Goal: Information Seeking & Learning: Compare options

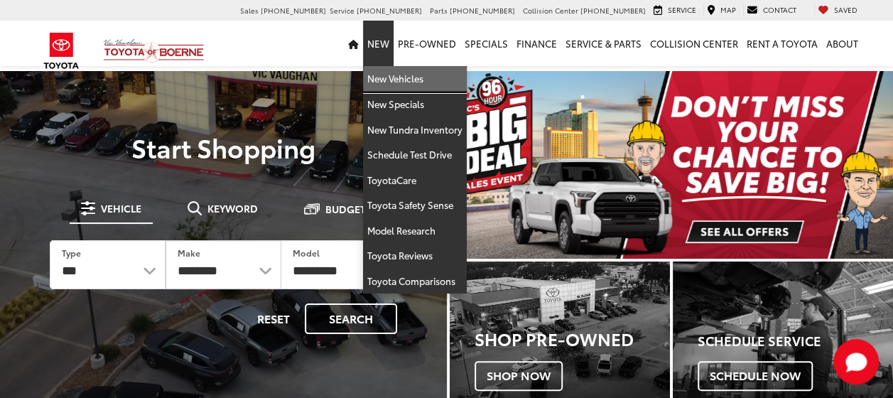
click at [406, 79] on link "New Vehicles" at bounding box center [415, 79] width 104 height 26
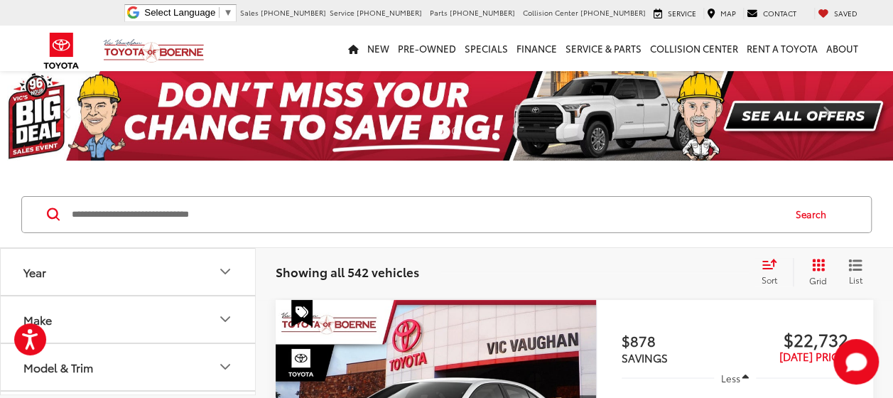
scroll to position [71, 0]
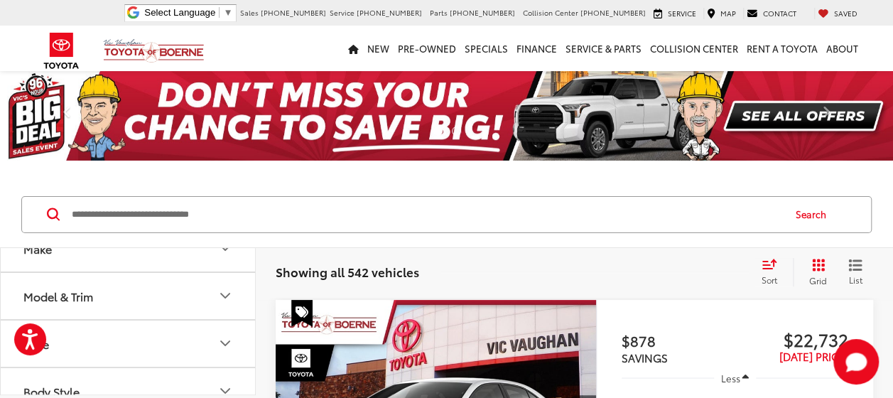
click at [224, 290] on icon "Model & Trim" at bounding box center [225, 295] width 17 height 17
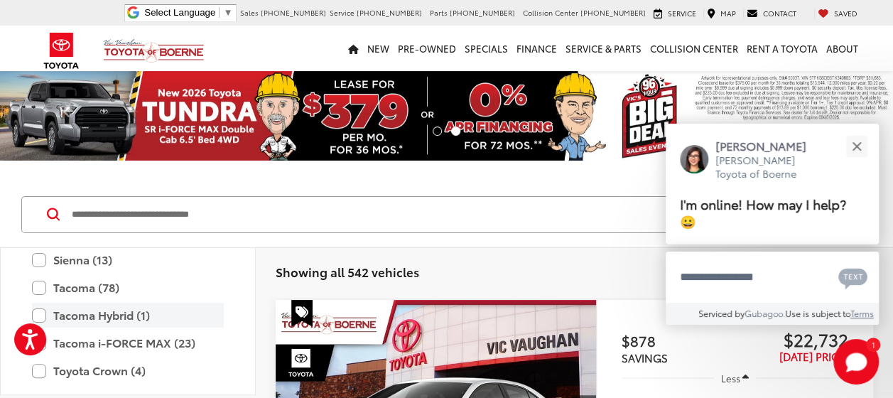
scroll to position [631, 0]
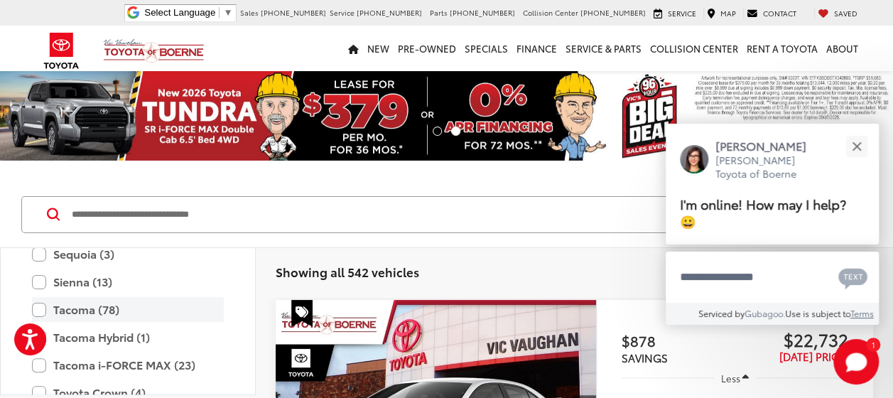
click at [42, 305] on label "Tacoma (78)" at bounding box center [128, 309] width 192 height 25
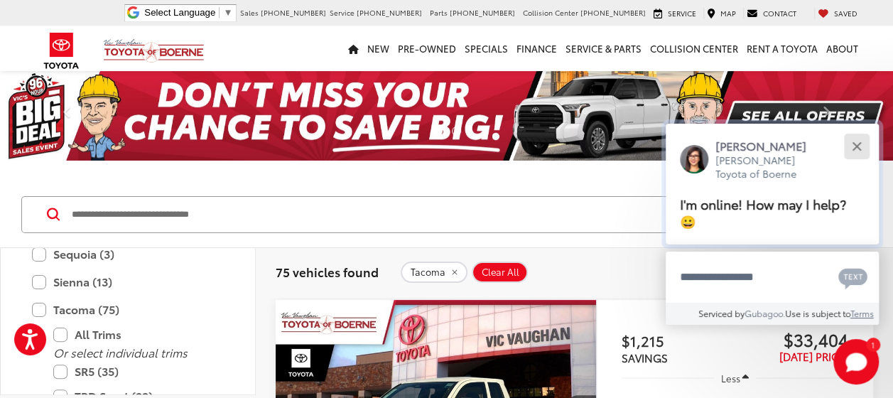
click at [855, 148] on button "Close" at bounding box center [856, 146] width 31 height 31
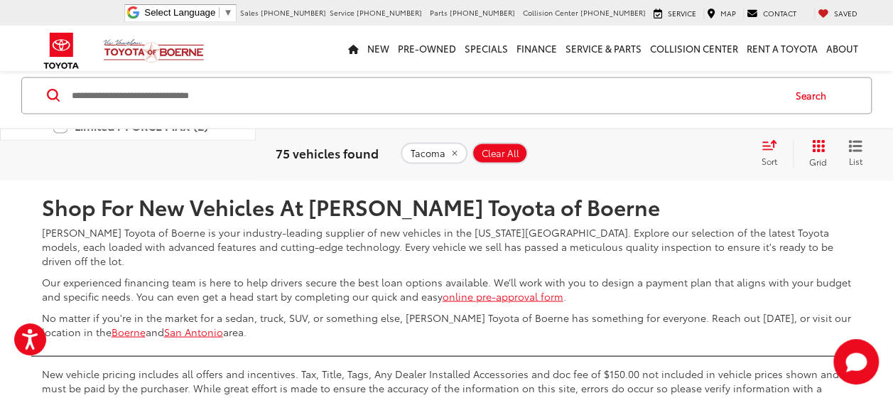
scroll to position [6393, 0]
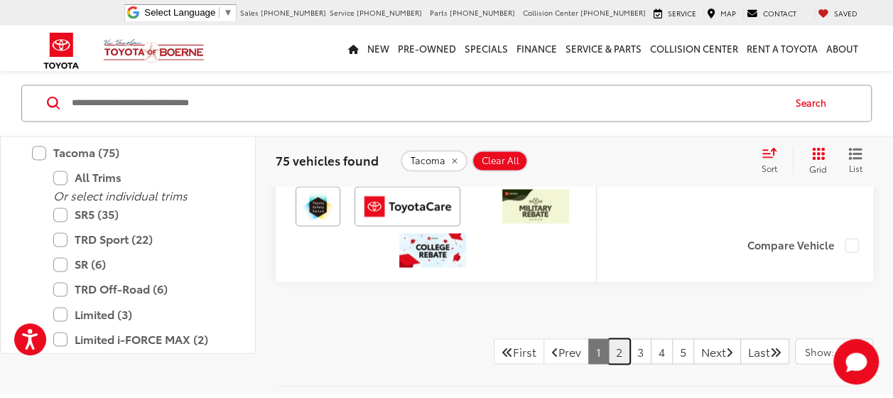
click at [608, 338] on link "2" at bounding box center [619, 351] width 22 height 26
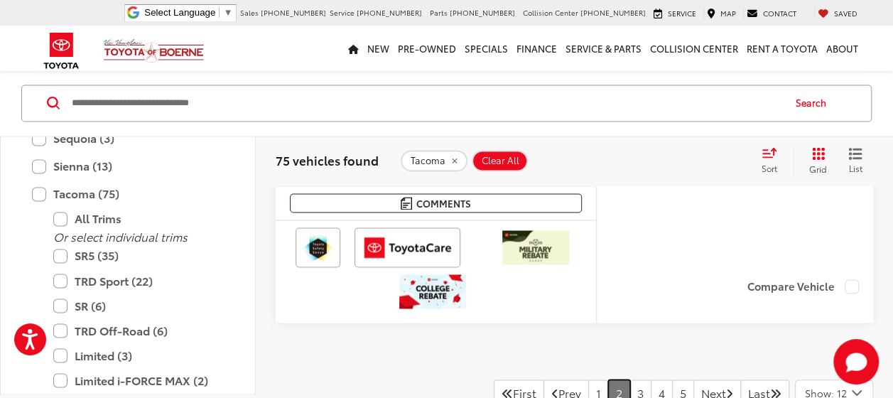
scroll to position [6504, 0]
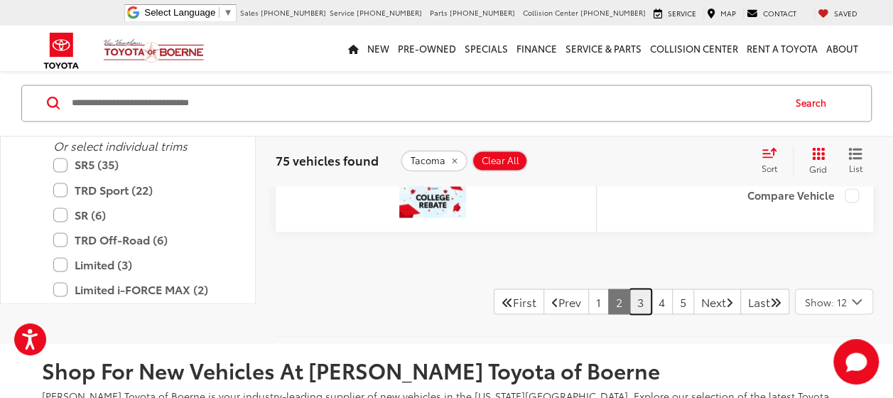
click at [629, 288] on link "3" at bounding box center [640, 301] width 22 height 26
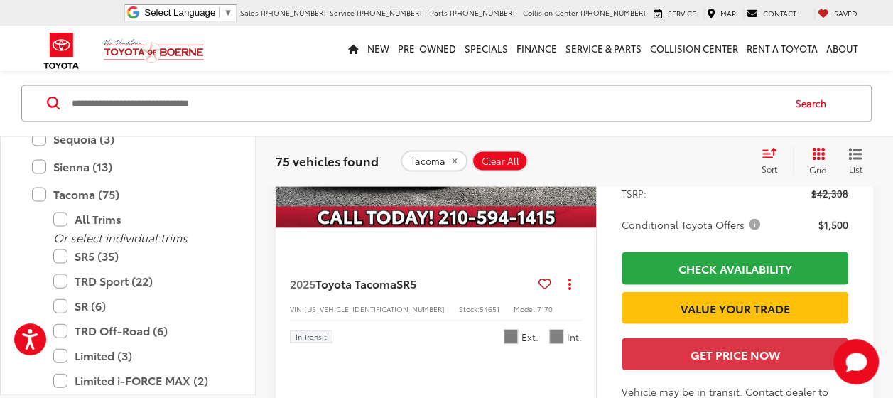
scroll to position [1389, 0]
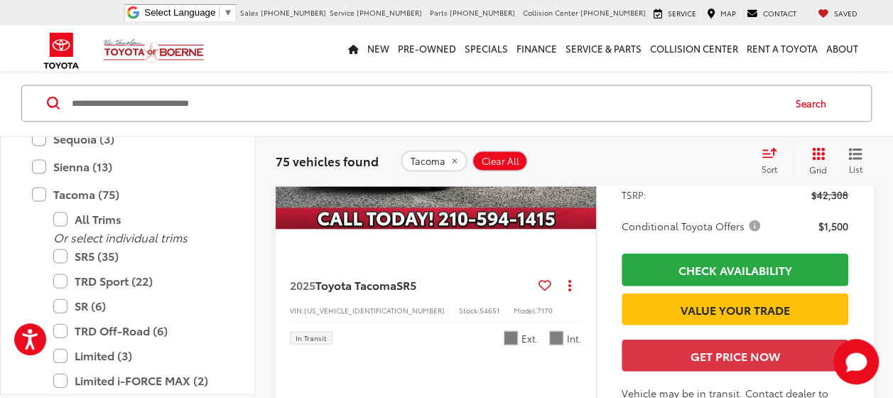
click at [455, 223] on img "2025 Toyota Tacoma SR5 0" at bounding box center [436, 110] width 322 height 242
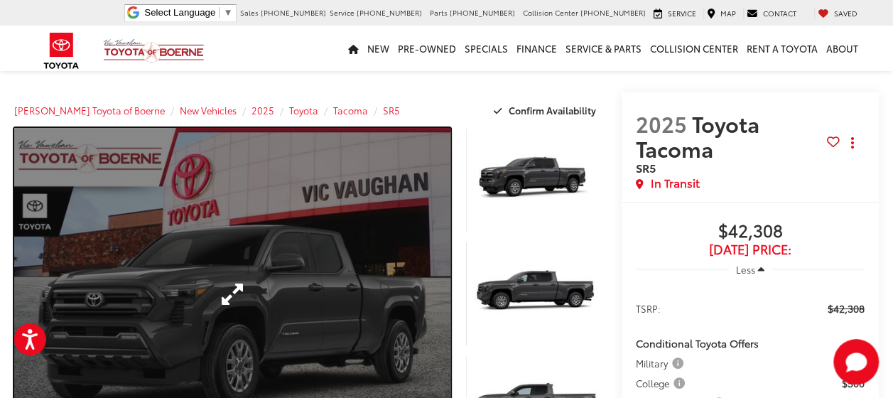
click at [330, 266] on link "Expand Photo 0" at bounding box center [232, 294] width 436 height 332
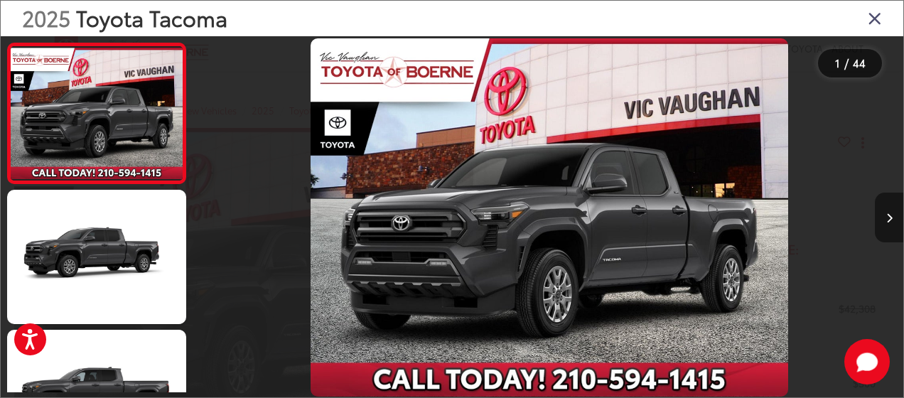
click at [886, 209] on button "Next image" at bounding box center [888, 217] width 28 height 50
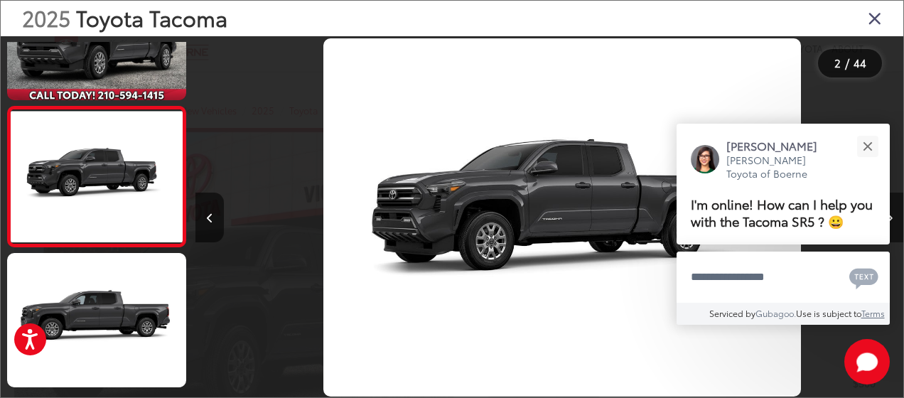
scroll to position [0, 707]
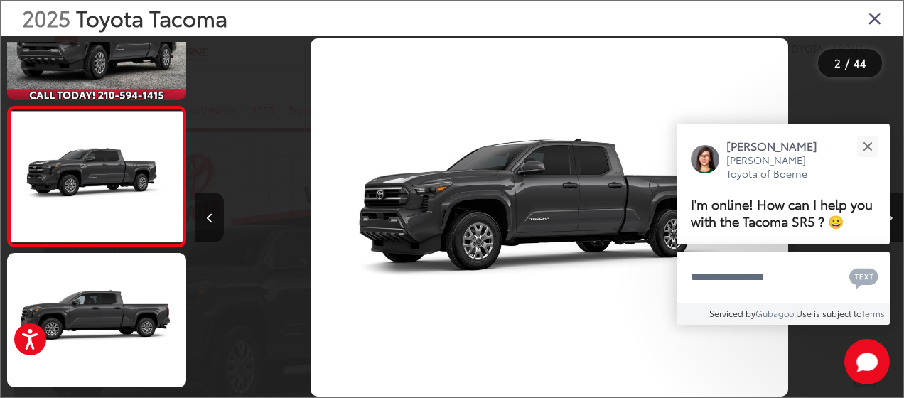
click at [886, 209] on div "Jessica Vic Vaughan Toyota of Boerne I'm online! How can I help you with the Ta…" at bounding box center [782, 184] width 213 height 121
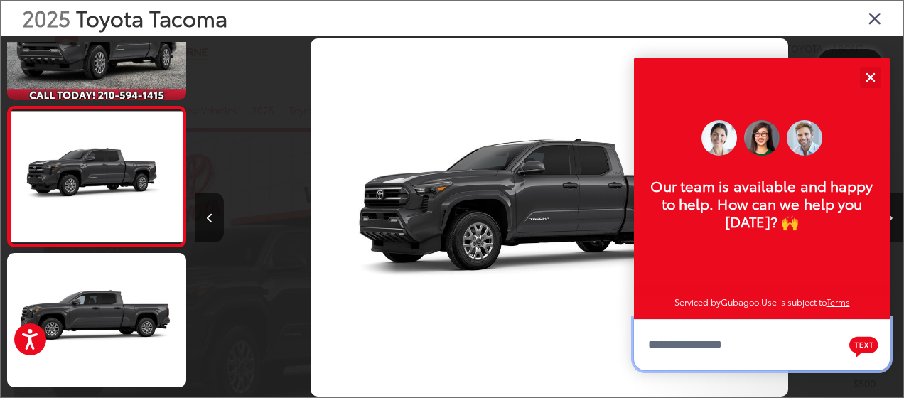
scroll to position [17, 0]
click at [873, 73] on div "Close" at bounding box center [869, 76] width 9 height 9
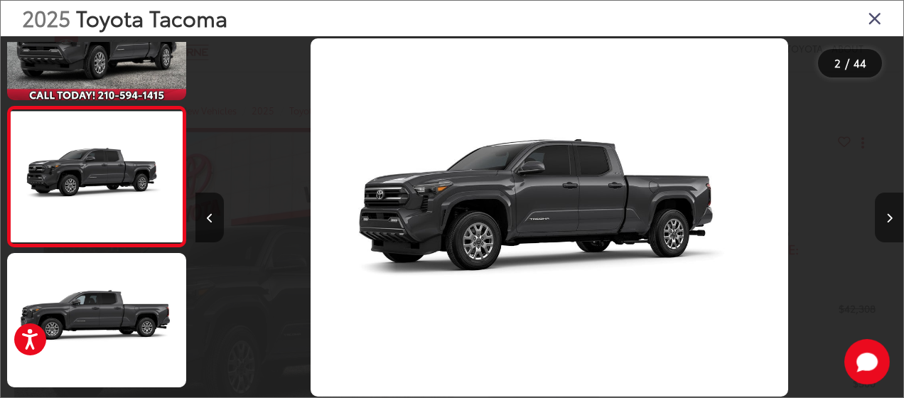
click at [886, 215] on icon "Next image" at bounding box center [889, 218] width 6 height 10
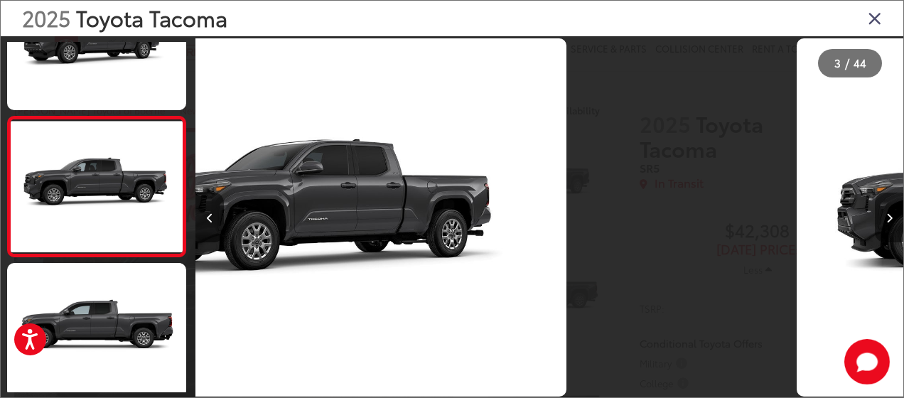
scroll to position [217, 0]
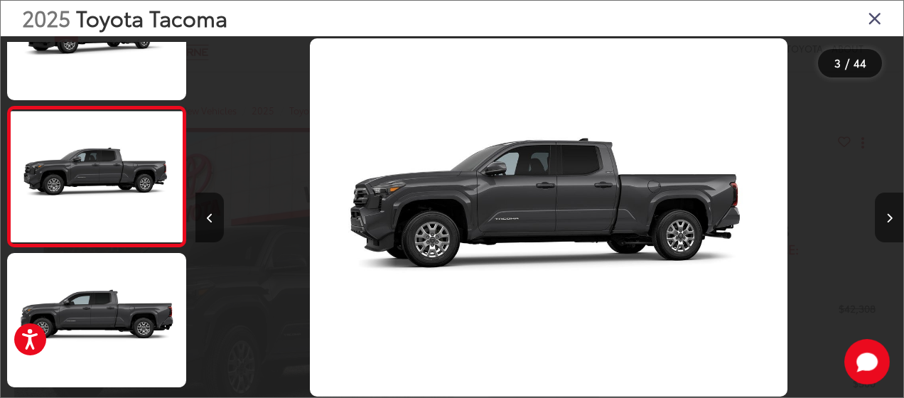
click at [886, 215] on icon "Next image" at bounding box center [889, 218] width 6 height 10
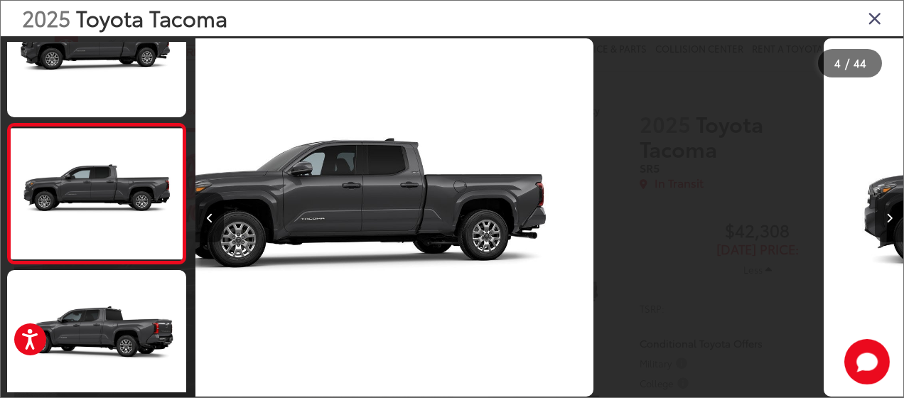
scroll to position [357, 0]
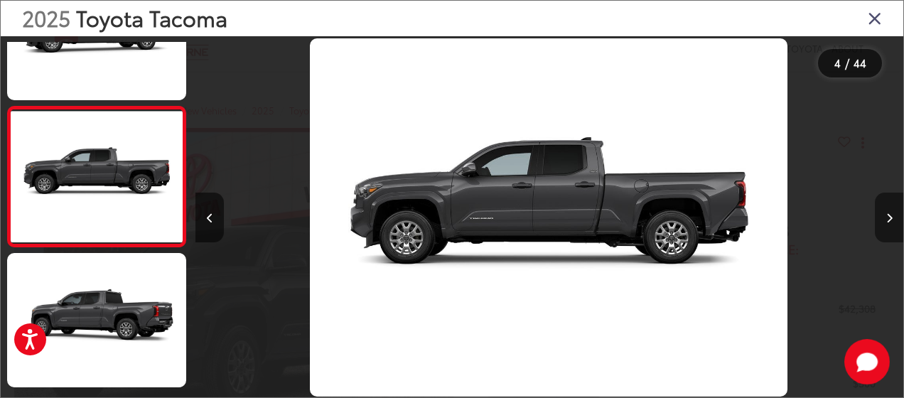
click at [886, 215] on icon "Next image" at bounding box center [889, 218] width 6 height 10
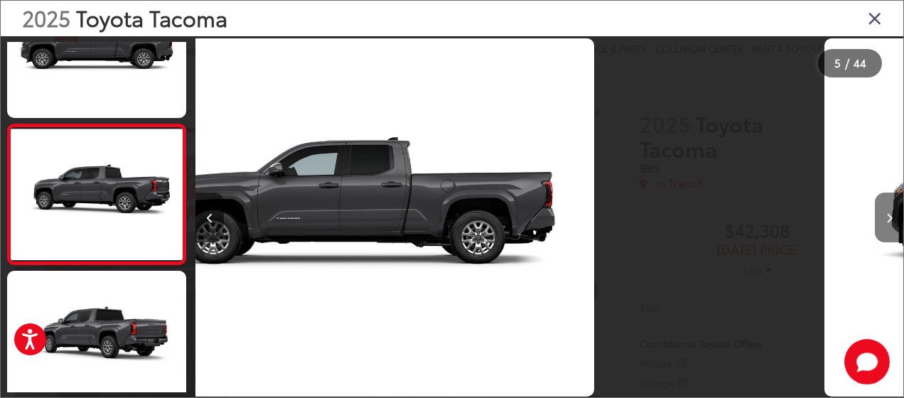
scroll to position [497, 0]
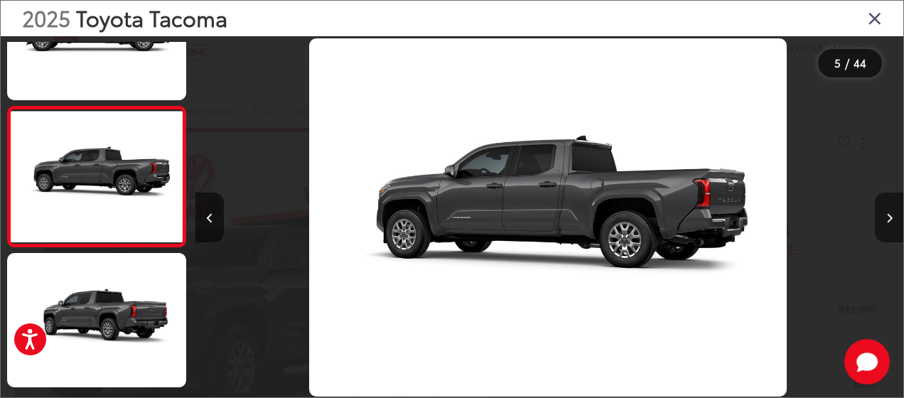
click at [886, 215] on icon "Next image" at bounding box center [889, 218] width 6 height 10
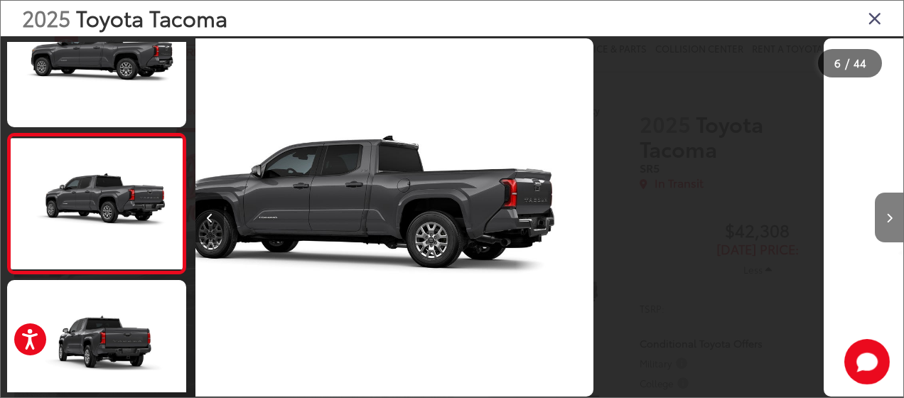
scroll to position [636, 0]
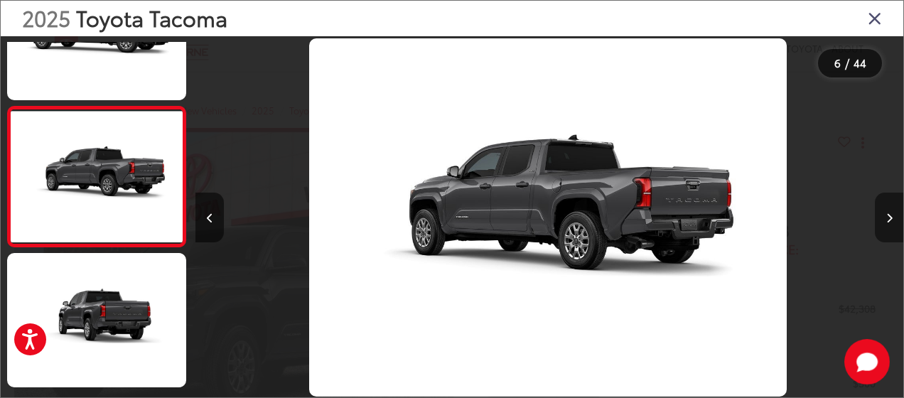
click at [886, 215] on icon "Next image" at bounding box center [889, 218] width 6 height 10
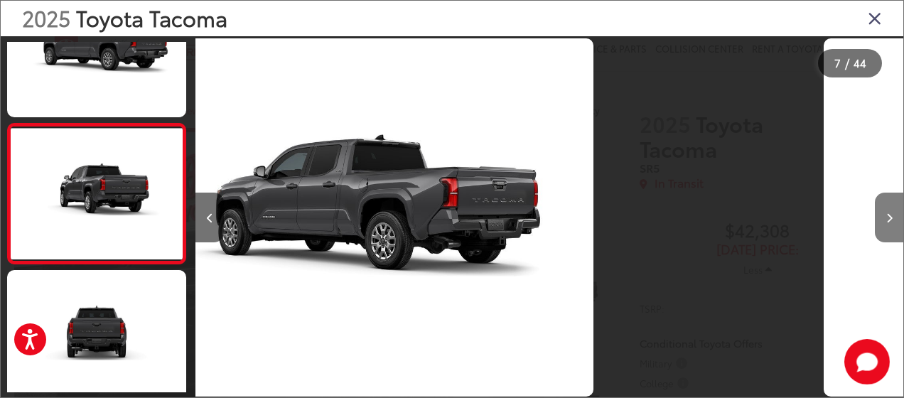
scroll to position [777, 0]
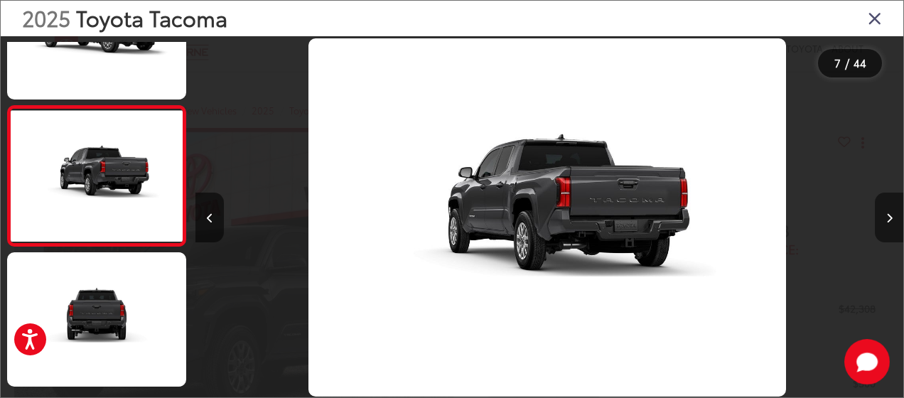
click at [886, 215] on icon "Next image" at bounding box center [889, 218] width 6 height 10
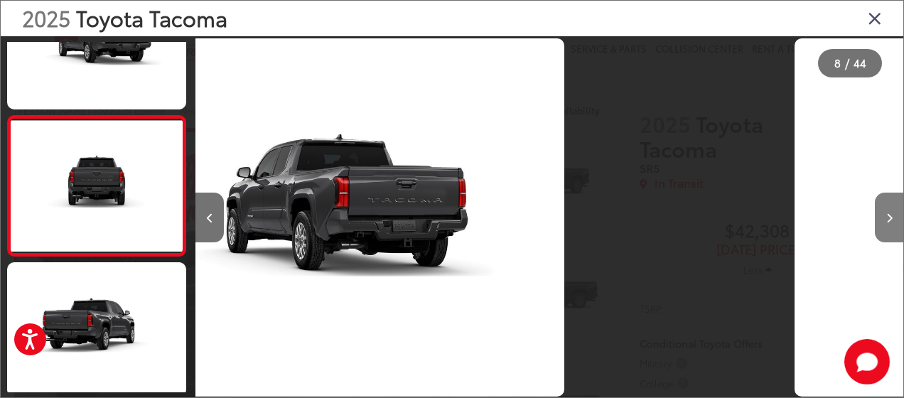
scroll to position [917, 0]
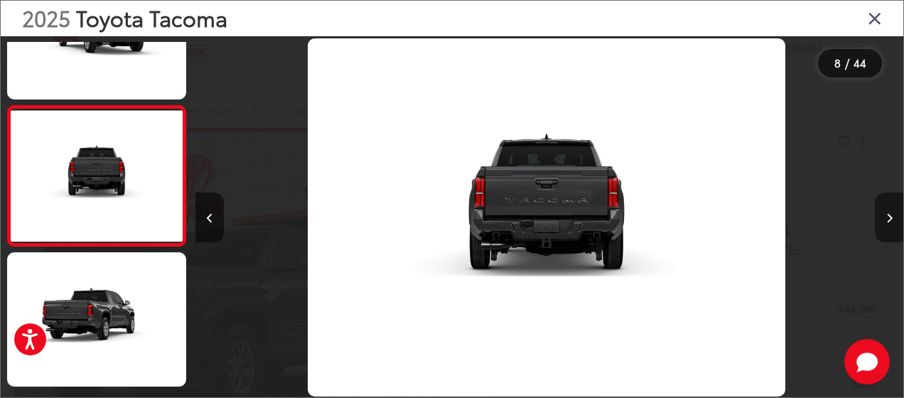
click at [886, 215] on icon "Next image" at bounding box center [889, 218] width 6 height 10
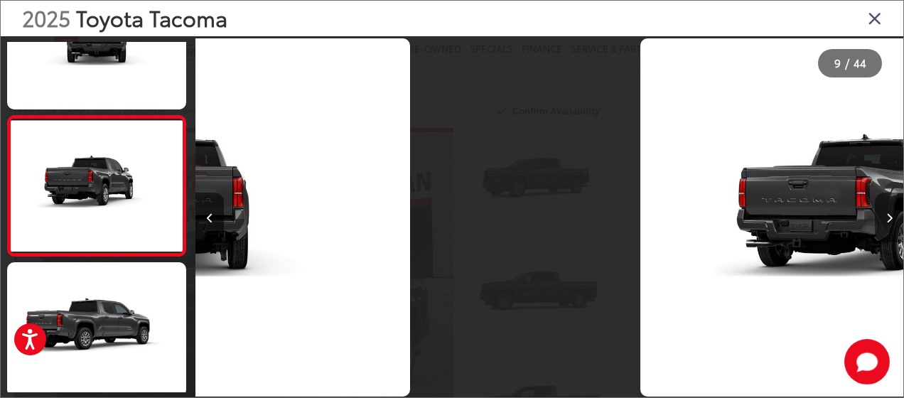
scroll to position [0, 0]
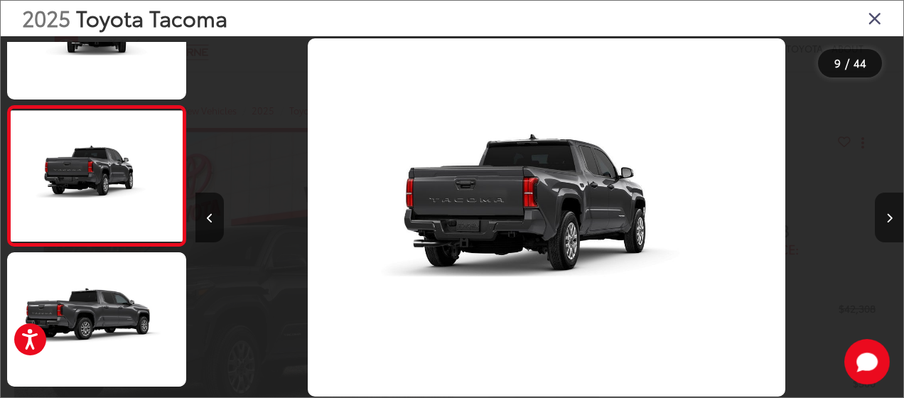
click at [886, 215] on icon "Next image" at bounding box center [889, 218] width 6 height 10
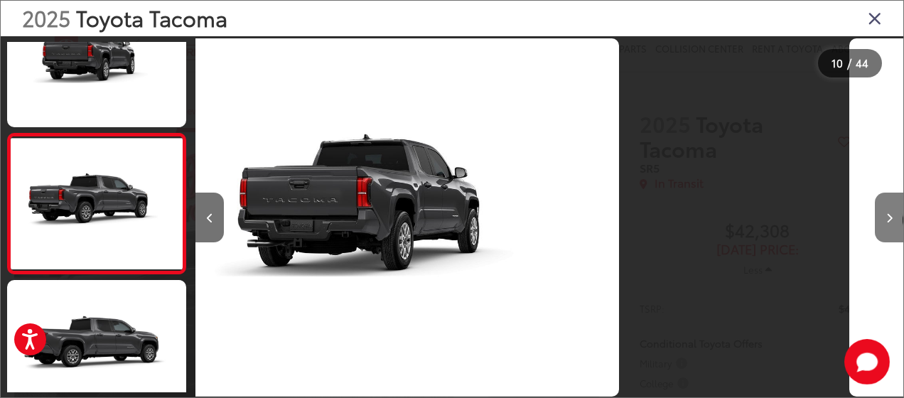
click at [886, 215] on icon "Next image" at bounding box center [889, 218] width 6 height 10
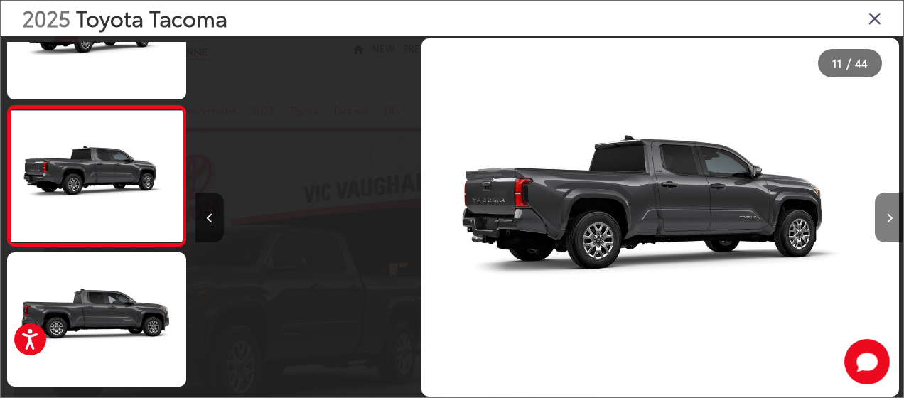
click at [886, 215] on icon "Next image" at bounding box center [889, 218] width 6 height 10
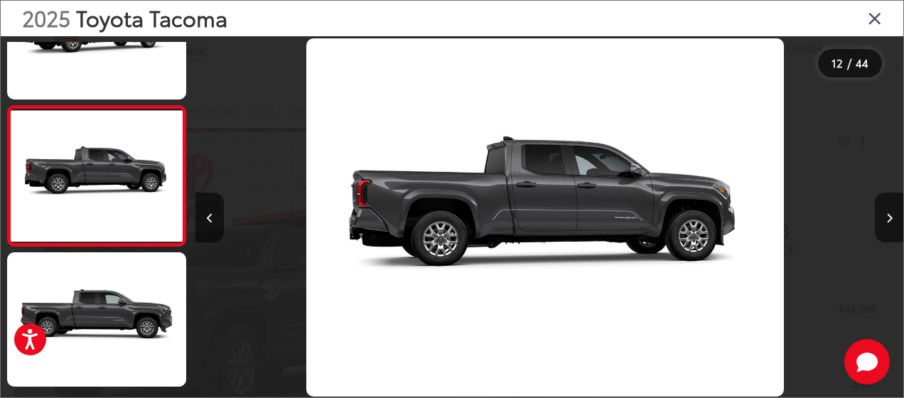
click at [875, 23] on icon "Close gallery" at bounding box center [874, 18] width 14 height 18
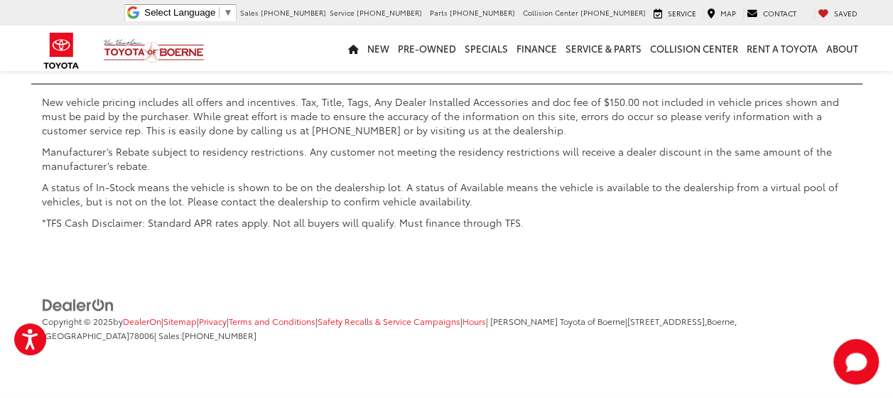
scroll to position [7218, 0]
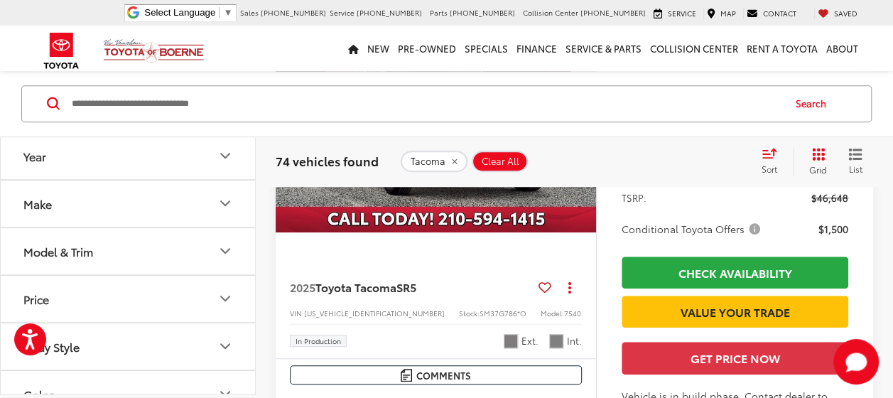
scroll to position [5864, 0]
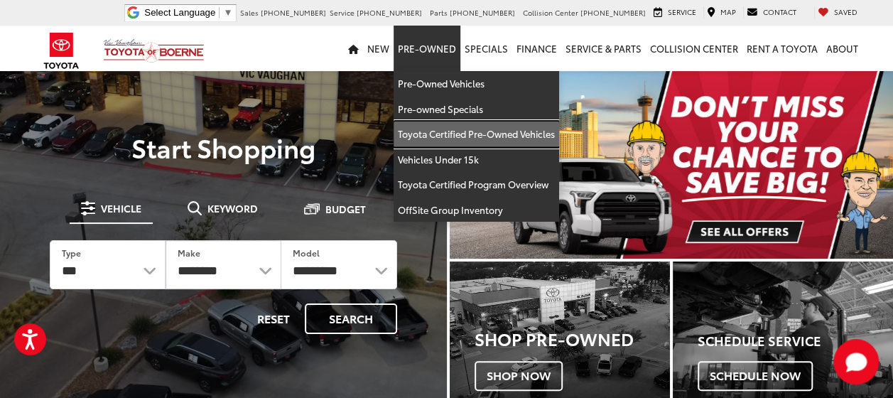
click at [457, 136] on link "Toyota Certified Pre-Owned Vehicles" at bounding box center [477, 134] width 166 height 26
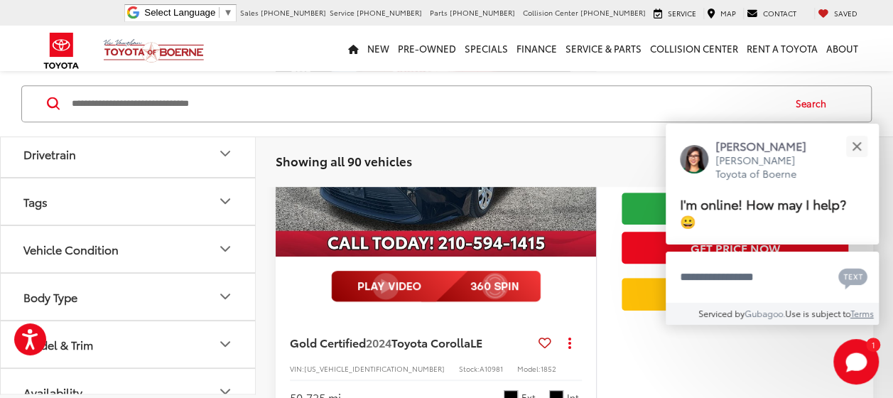
scroll to position [398, 0]
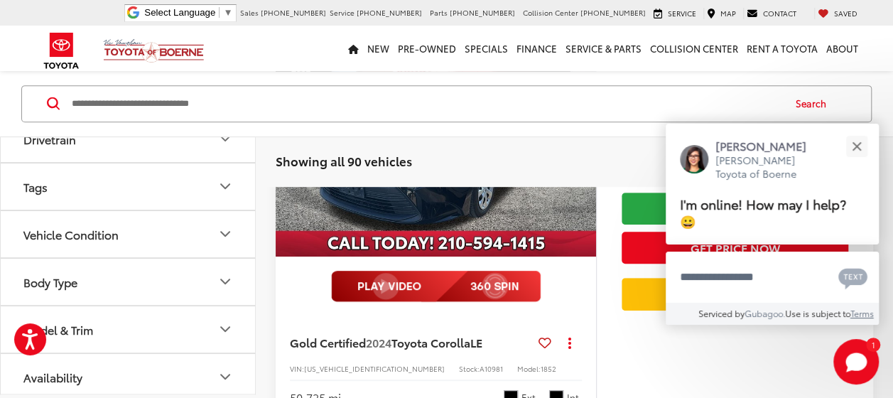
click at [226, 320] on icon "Model & Trim" at bounding box center [225, 328] width 17 height 17
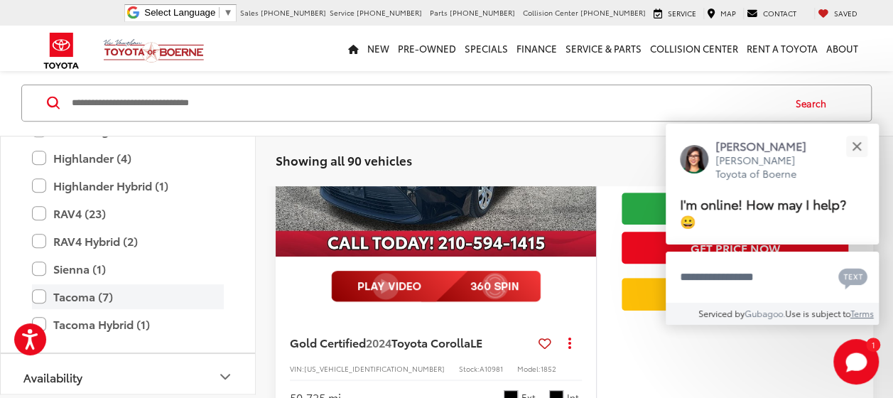
scroll to position [284, 0]
click at [43, 289] on label "Tacoma (7)" at bounding box center [128, 296] width 192 height 25
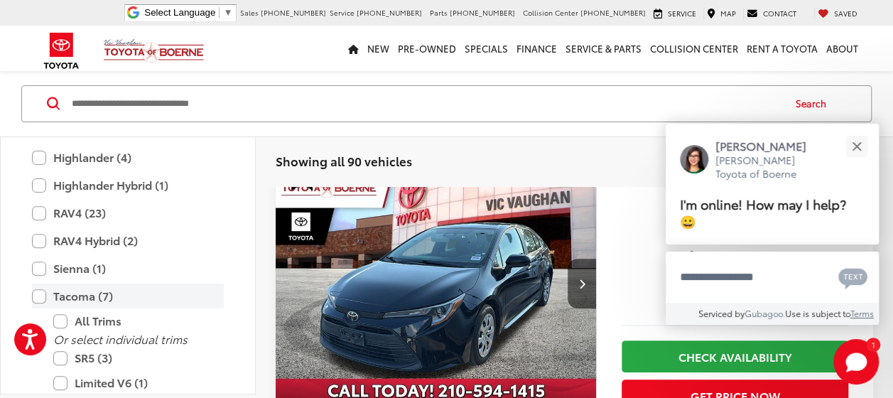
scroll to position [111, 0]
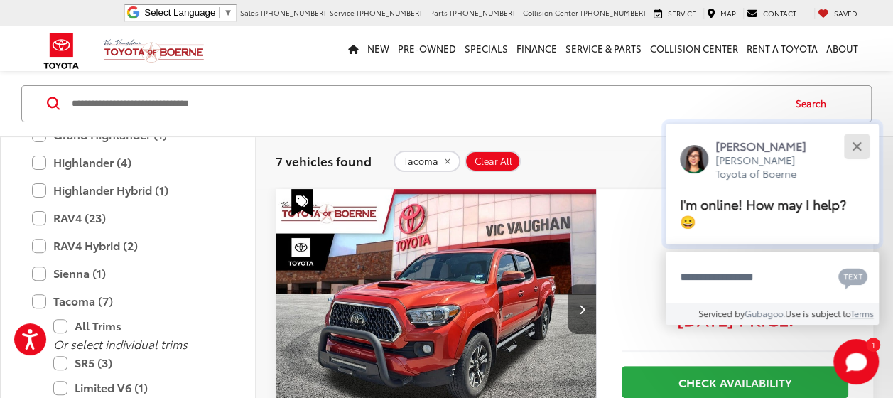
click at [859, 151] on button "Close" at bounding box center [856, 146] width 31 height 31
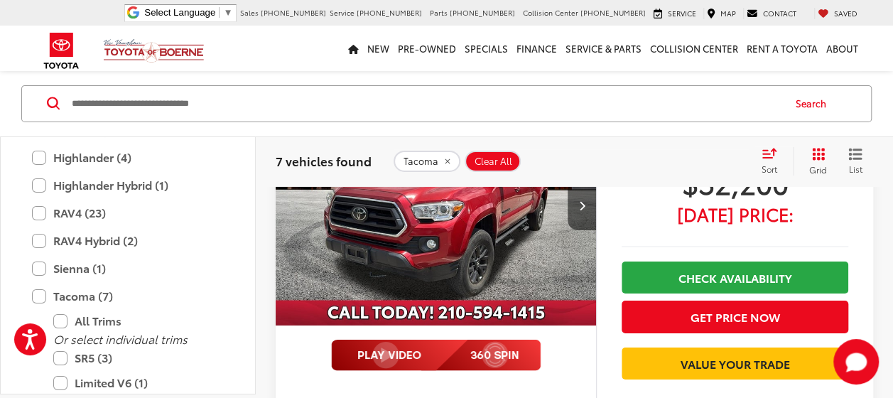
scroll to position [2384, 0]
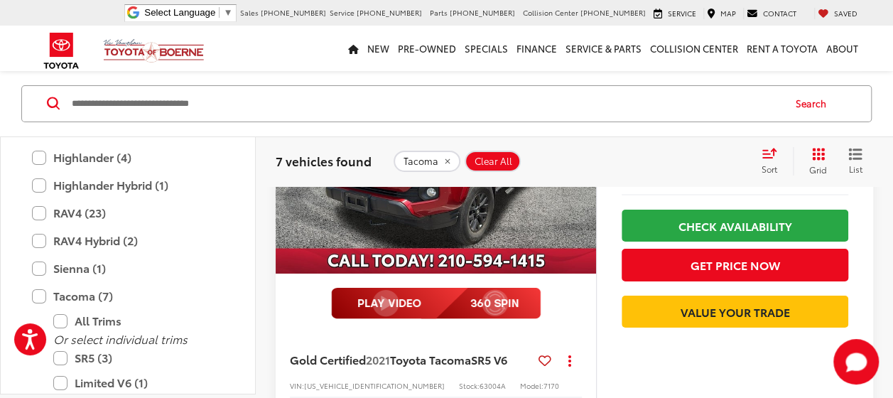
click at [435, 212] on img "2021 Toyota Tacoma SR5 V6 0" at bounding box center [436, 154] width 322 height 242
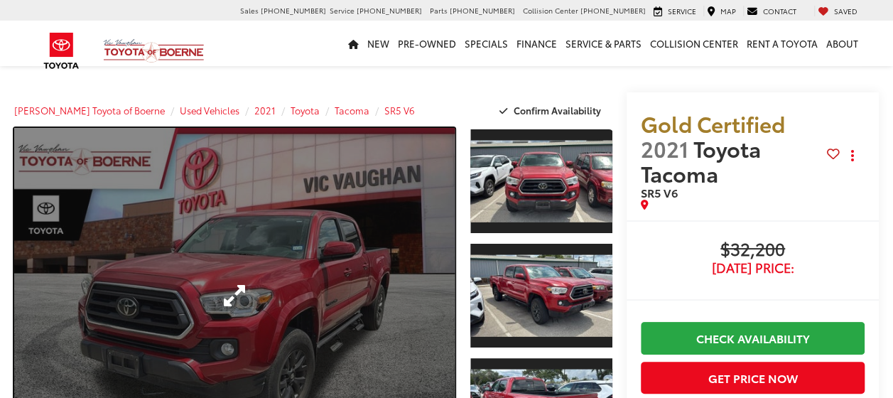
click at [286, 275] on link "Expand Photo 0" at bounding box center [234, 295] width 440 height 335
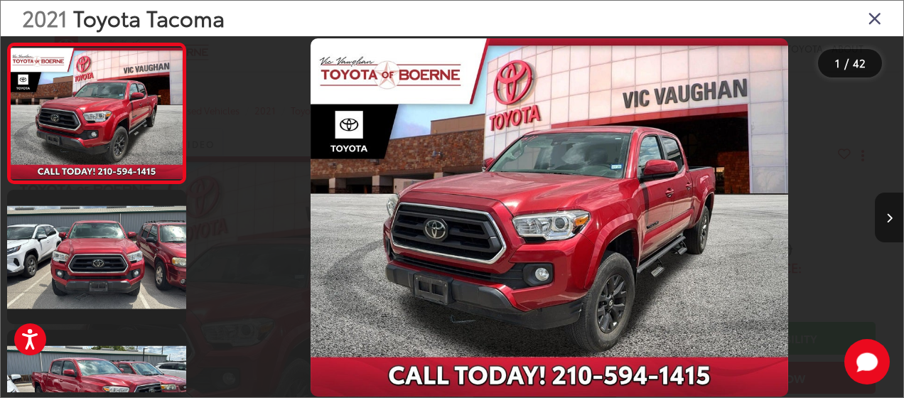
click at [888, 213] on icon "Next image" at bounding box center [889, 218] width 6 height 10
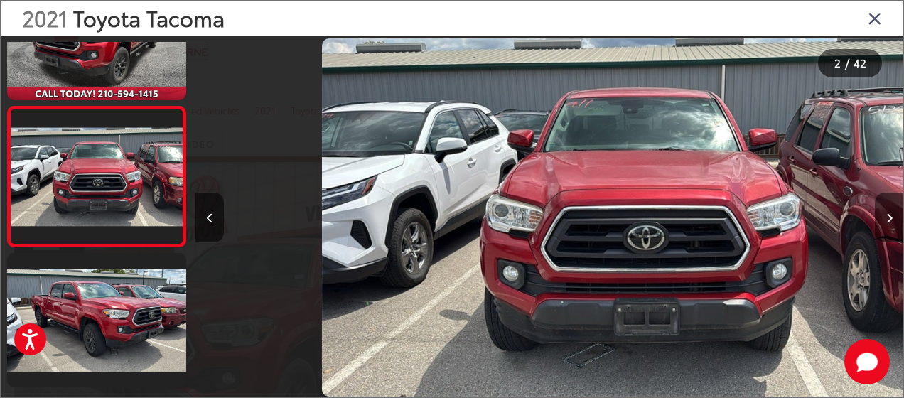
scroll to position [0, 707]
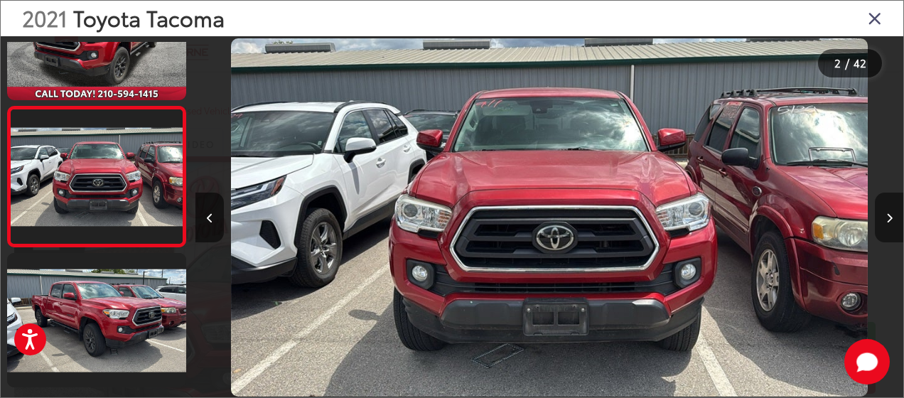
click at [888, 213] on icon "Next image" at bounding box center [889, 218] width 6 height 10
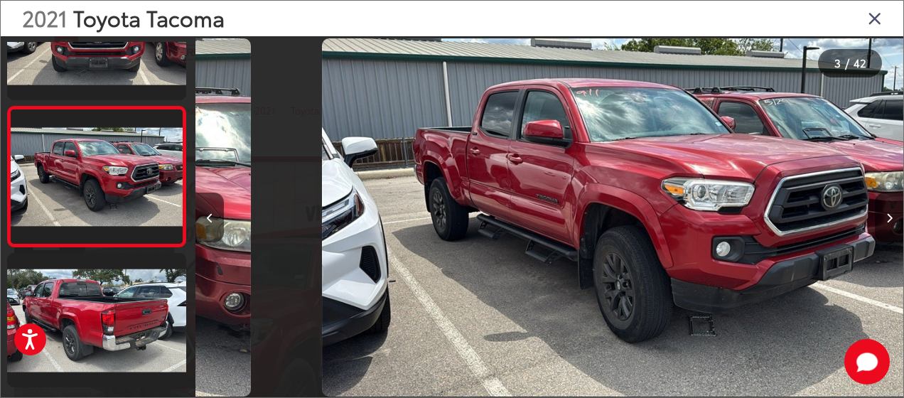
scroll to position [0, 1416]
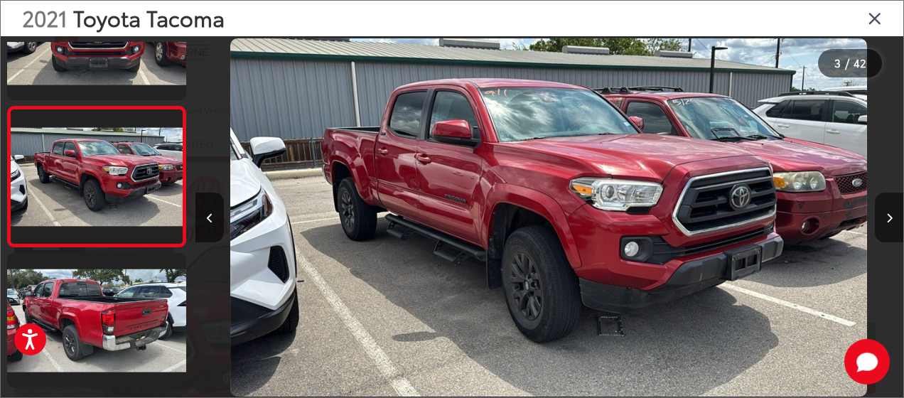
click at [888, 213] on icon "Next image" at bounding box center [889, 218] width 6 height 10
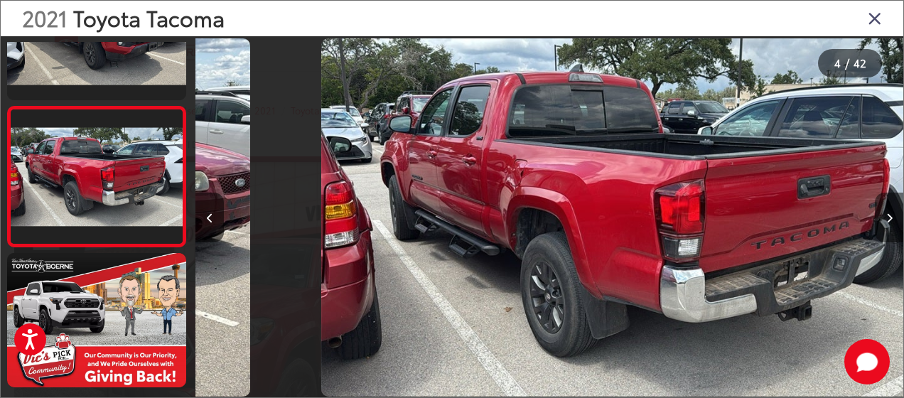
scroll to position [0, 2123]
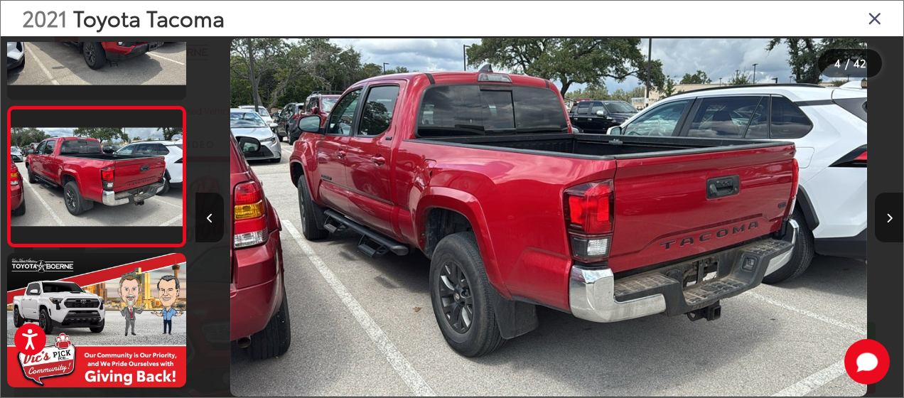
click at [888, 213] on icon "Next image" at bounding box center [889, 218] width 6 height 10
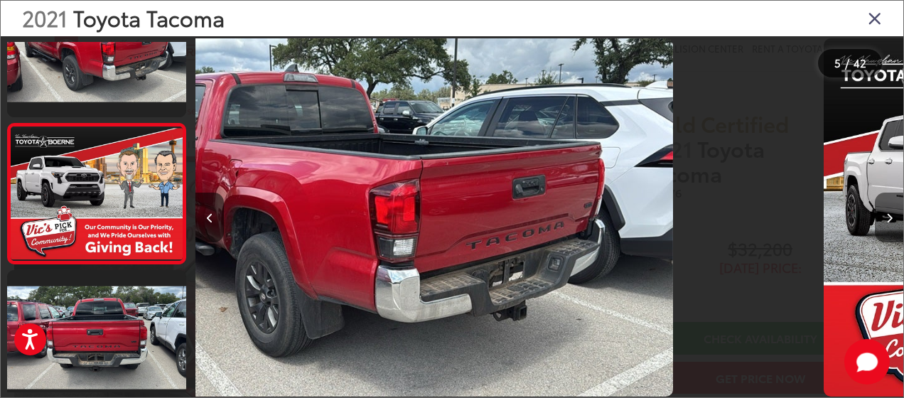
scroll to position [497, 0]
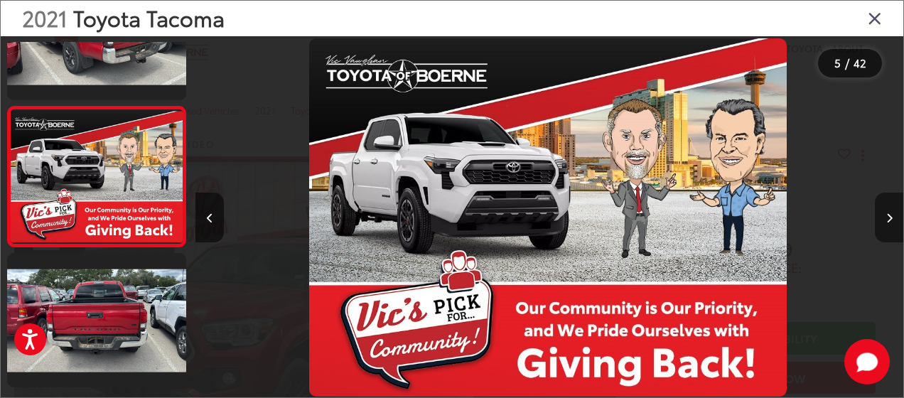
click at [888, 213] on icon "Next image" at bounding box center [889, 218] width 6 height 10
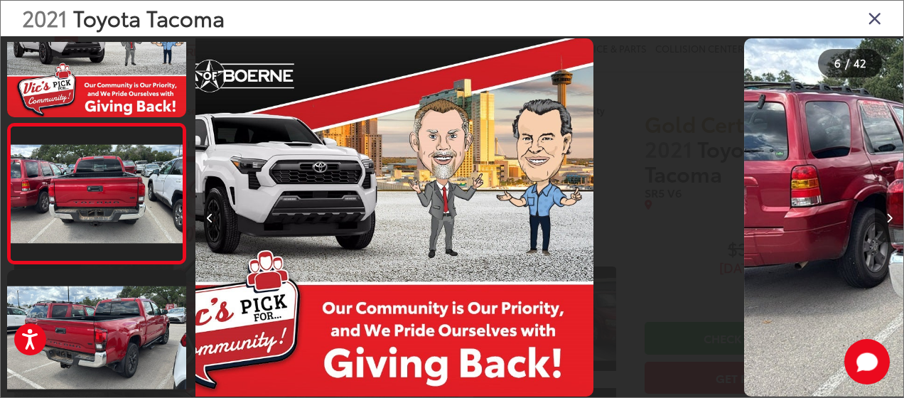
scroll to position [636, 0]
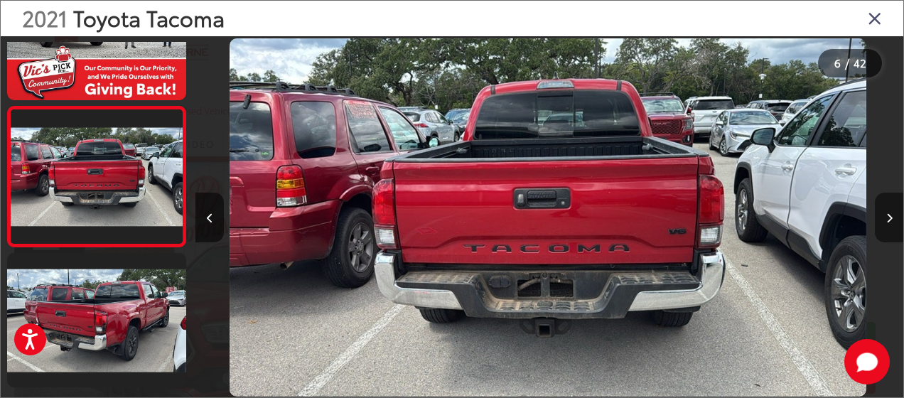
click at [888, 213] on icon "Next image" at bounding box center [889, 218] width 6 height 10
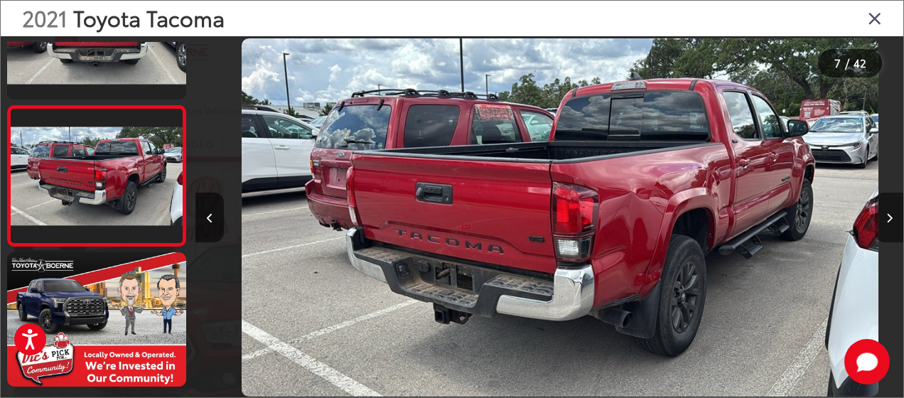
scroll to position [0, 4247]
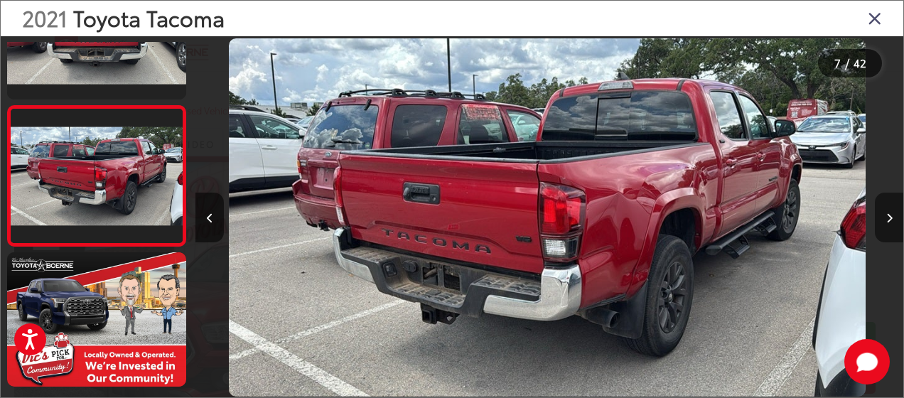
click at [888, 213] on icon "Next image" at bounding box center [889, 218] width 6 height 10
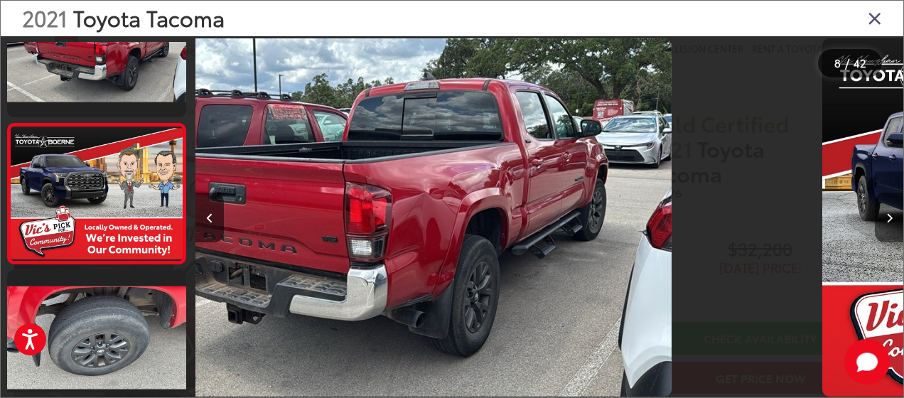
scroll to position [0, 0]
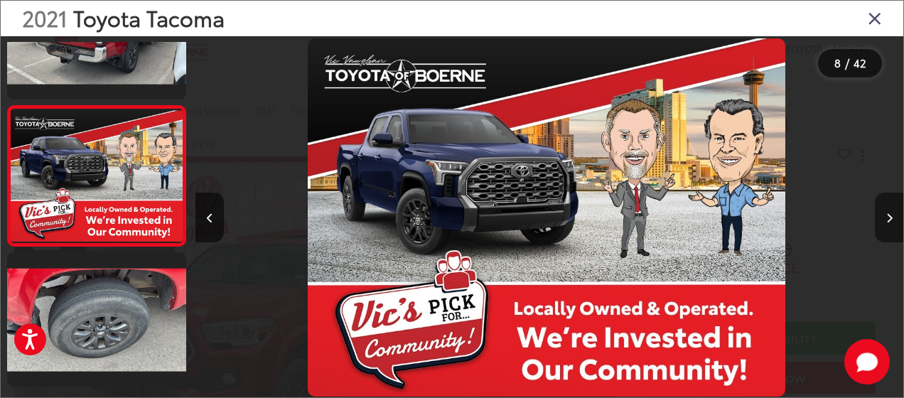
click at [888, 213] on icon "Next image" at bounding box center [889, 218] width 6 height 10
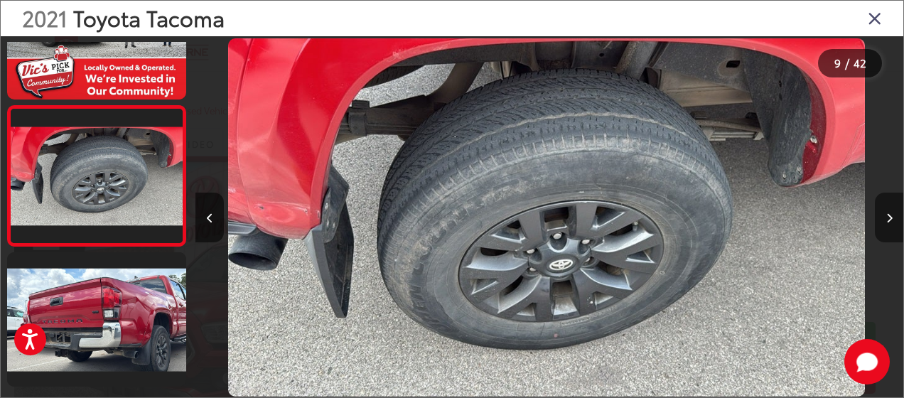
click at [888, 213] on icon "Next image" at bounding box center [889, 218] width 6 height 10
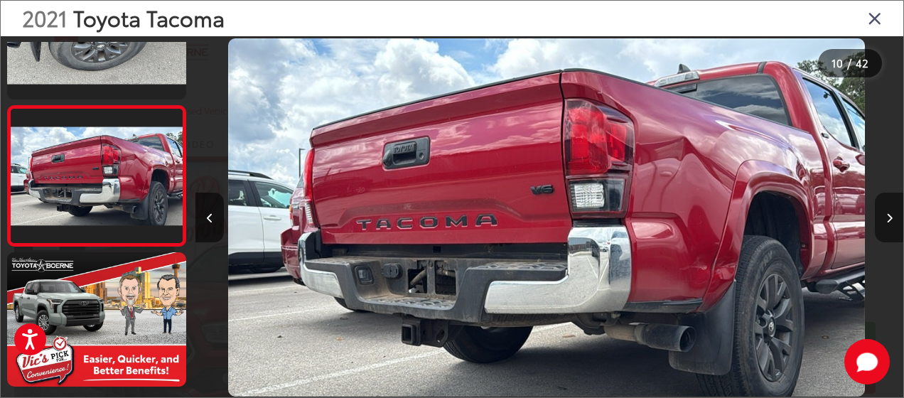
click at [888, 213] on icon "Next image" at bounding box center [889, 218] width 6 height 10
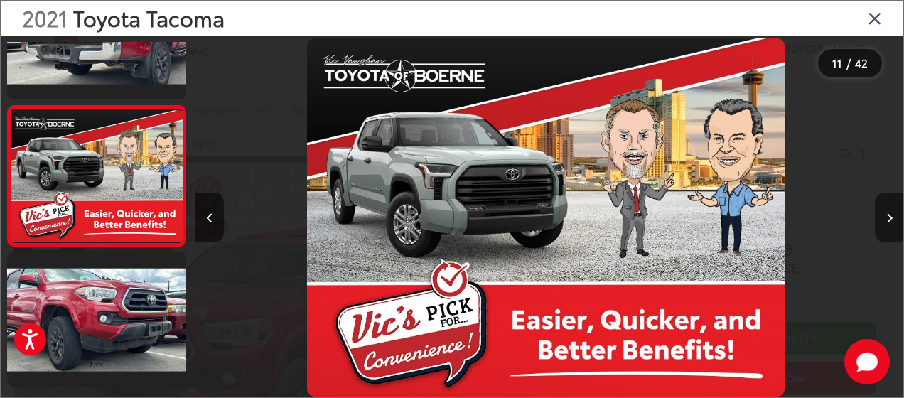
click at [888, 213] on icon "Next image" at bounding box center [889, 218] width 6 height 10
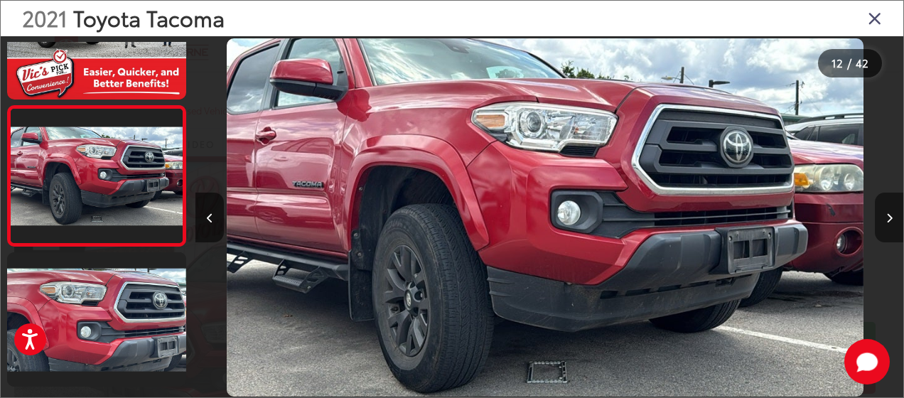
click at [888, 213] on icon "Next image" at bounding box center [889, 218] width 6 height 10
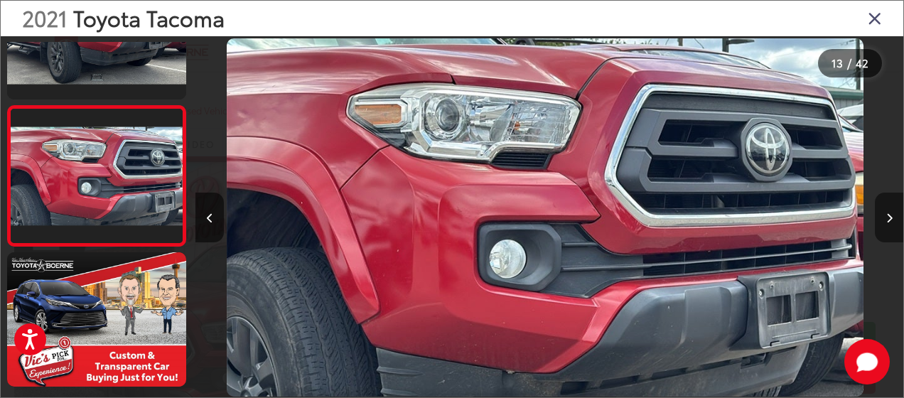
click at [888, 213] on icon "Next image" at bounding box center [889, 218] width 6 height 10
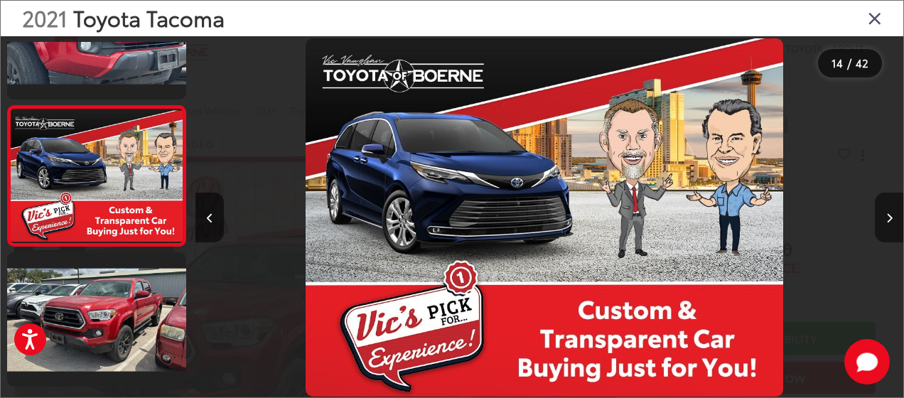
click at [888, 213] on icon "Next image" at bounding box center [889, 218] width 6 height 10
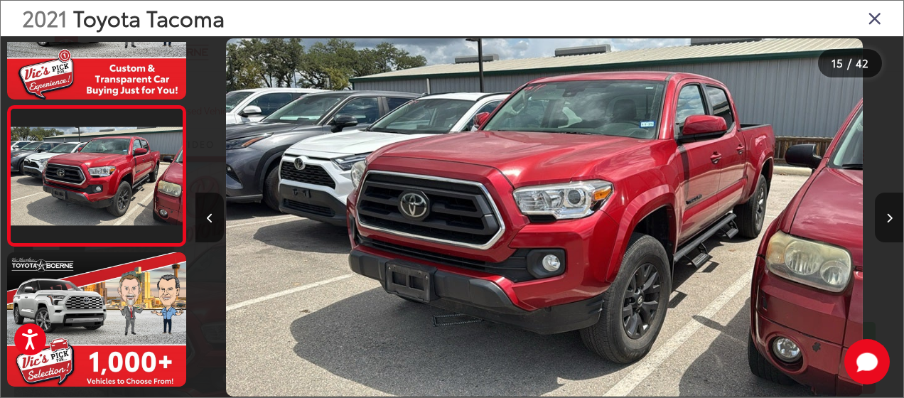
click at [888, 213] on icon "Next image" at bounding box center [889, 218] width 6 height 10
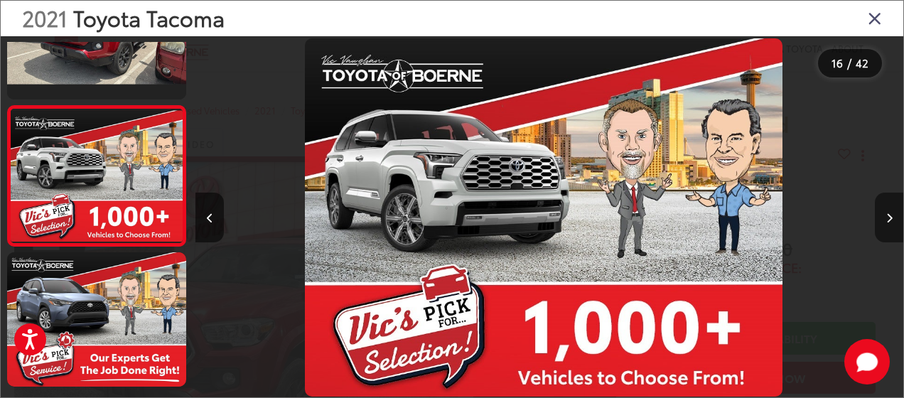
click at [888, 213] on icon "Next image" at bounding box center [889, 218] width 6 height 10
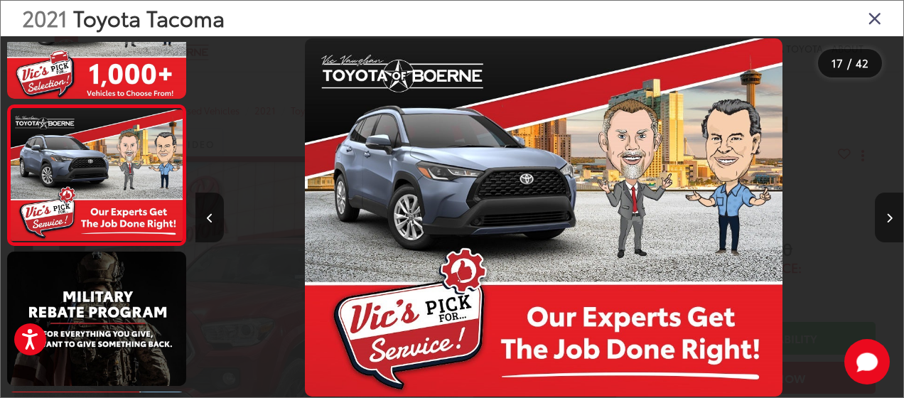
click at [888, 213] on icon "Next image" at bounding box center [889, 218] width 6 height 10
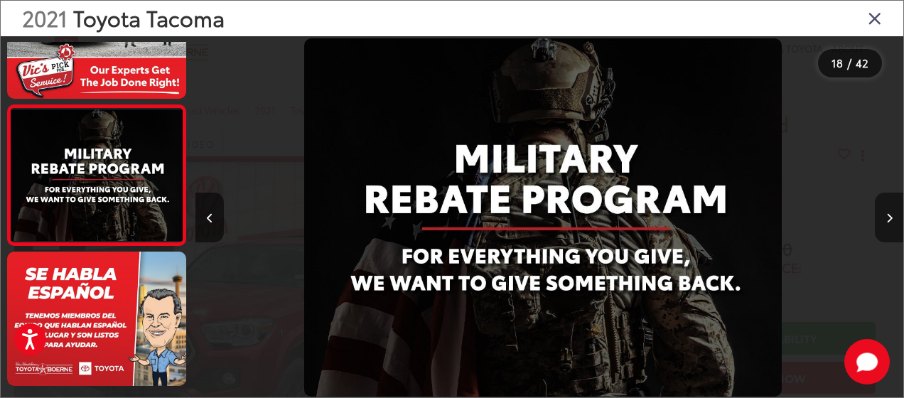
click at [888, 213] on icon "Next image" at bounding box center [889, 218] width 6 height 10
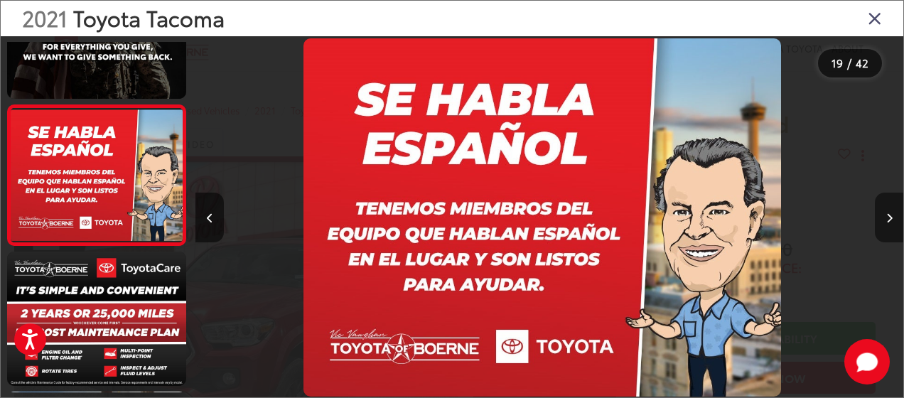
click at [888, 213] on icon "Next image" at bounding box center [889, 218] width 6 height 10
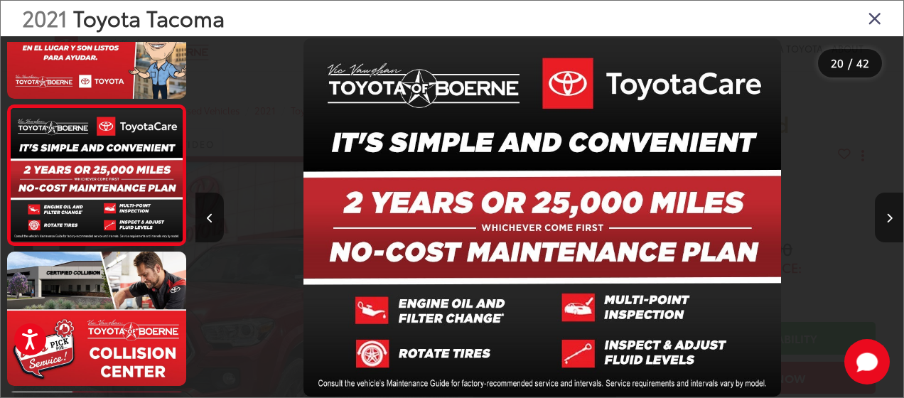
click at [888, 213] on icon "Next image" at bounding box center [889, 218] width 6 height 10
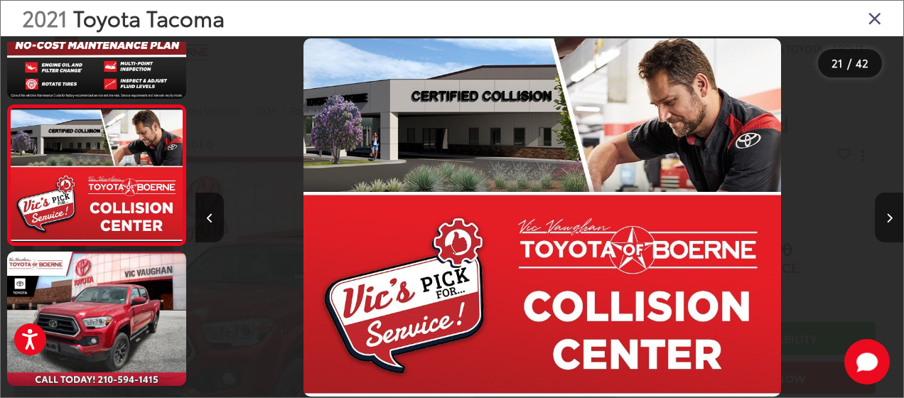
click at [888, 213] on icon "Next image" at bounding box center [889, 218] width 6 height 10
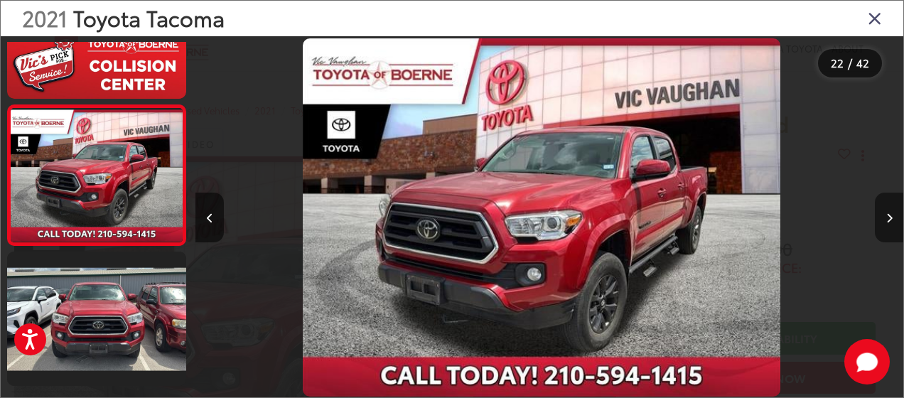
click at [888, 213] on icon "Next image" at bounding box center [889, 218] width 6 height 10
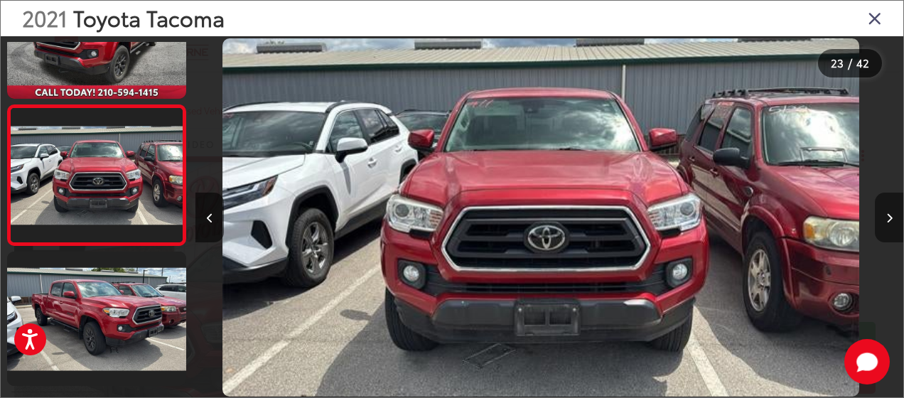
click at [888, 213] on icon "Next image" at bounding box center [889, 218] width 6 height 10
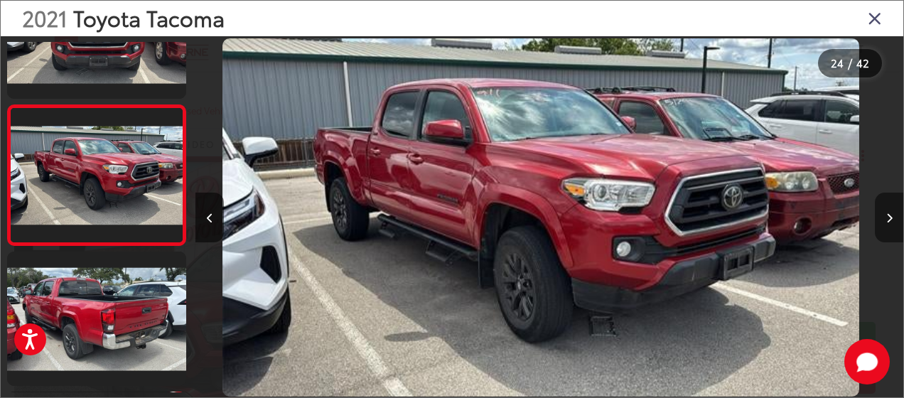
click at [888, 213] on icon "Next image" at bounding box center [889, 218] width 6 height 10
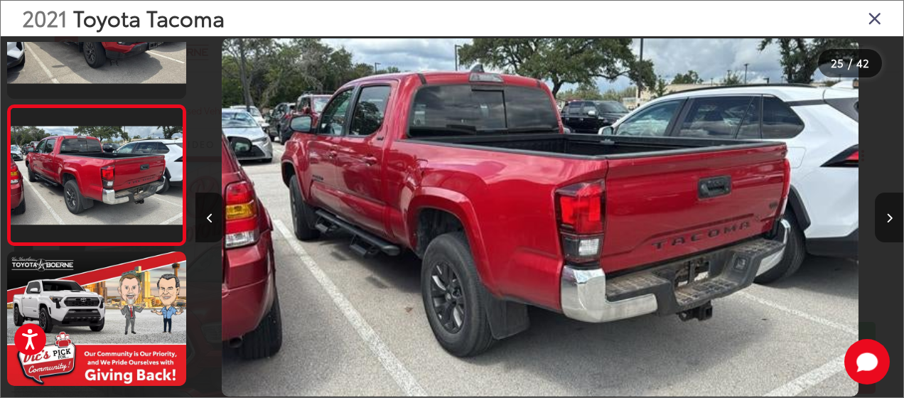
click at [884, 211] on button "Next image" at bounding box center [888, 217] width 28 height 50
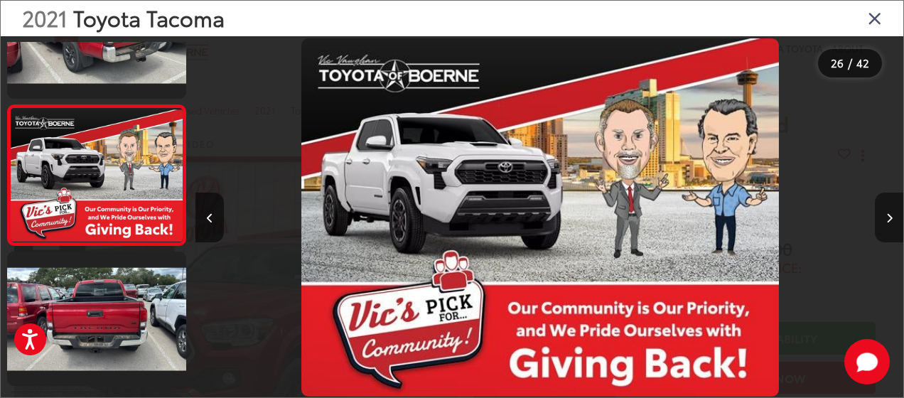
click at [884, 211] on button "Next image" at bounding box center [888, 217] width 28 height 50
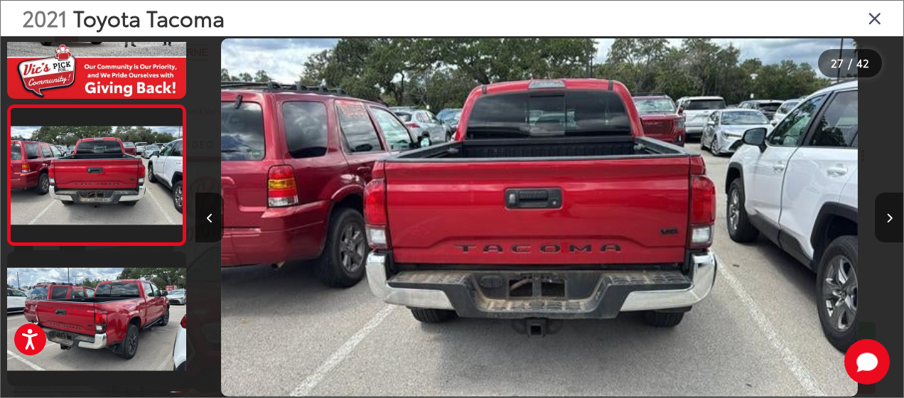
click at [884, 211] on button "Next image" at bounding box center [888, 217] width 28 height 50
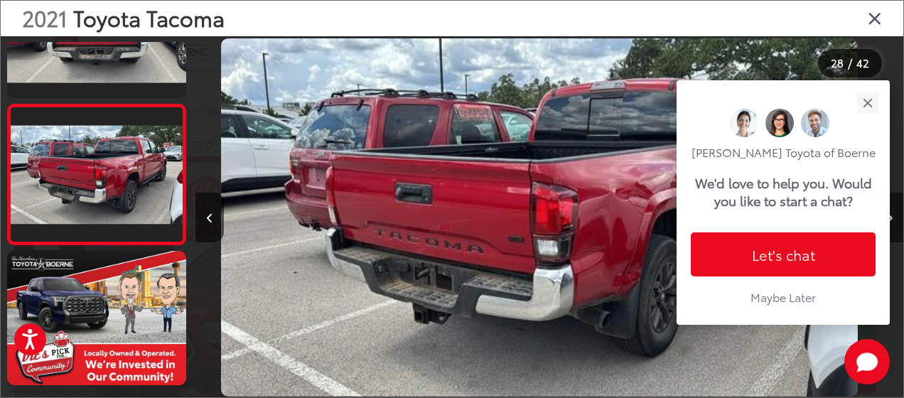
click at [884, 211] on div "Vic Vaughan Toyota of Boerne We'd love to help you. Would you like to start a c…" at bounding box center [782, 202] width 213 height 244
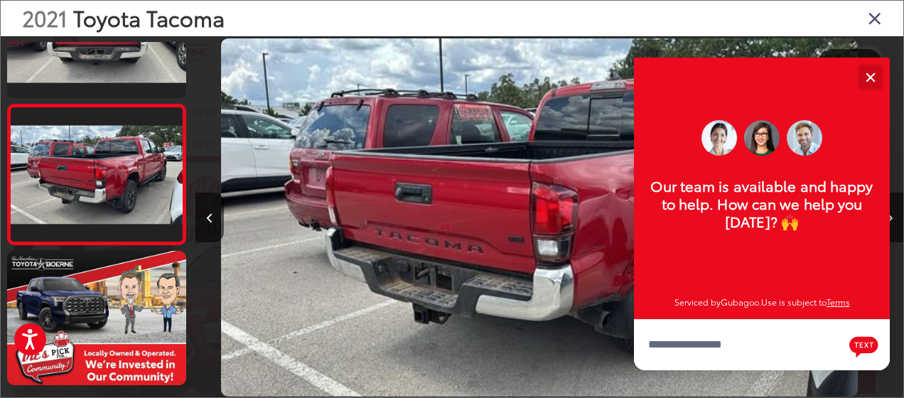
click at [874, 81] on button "Close" at bounding box center [870, 77] width 31 height 31
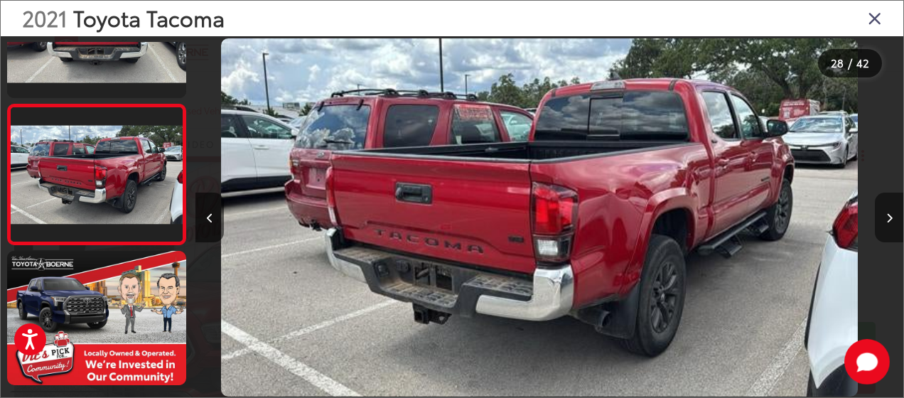
click at [881, 210] on button "Next image" at bounding box center [888, 217] width 28 height 50
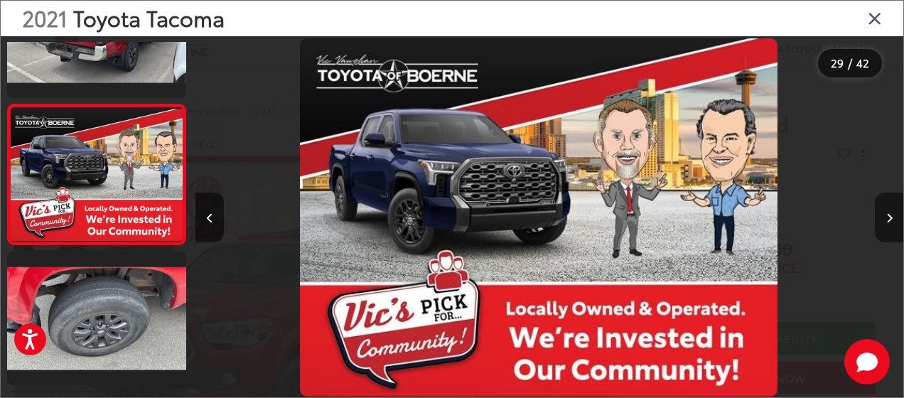
click at [882, 211] on button "Next image" at bounding box center [888, 217] width 28 height 50
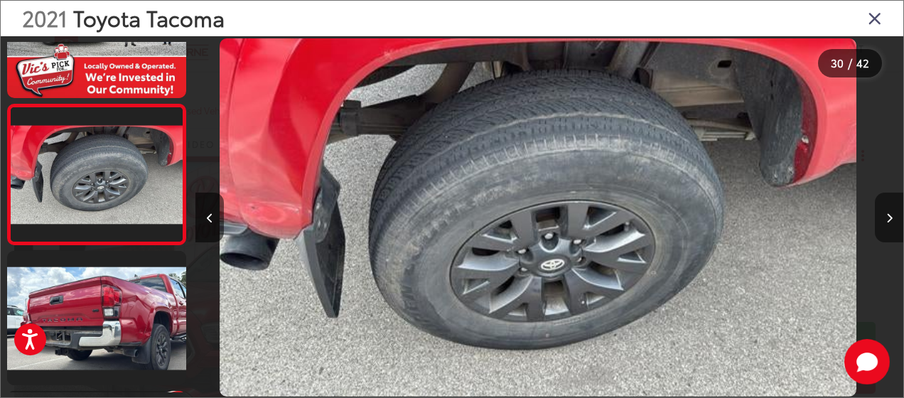
click at [887, 212] on button "Next image" at bounding box center [888, 217] width 28 height 50
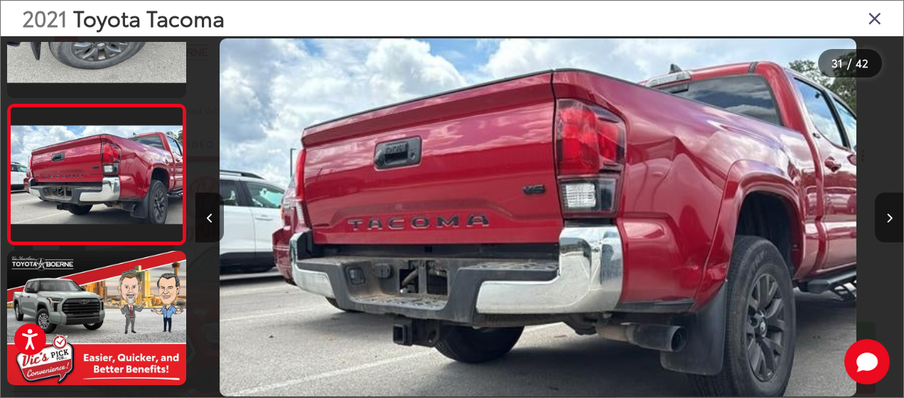
click at [887, 212] on button "Next image" at bounding box center [888, 217] width 28 height 50
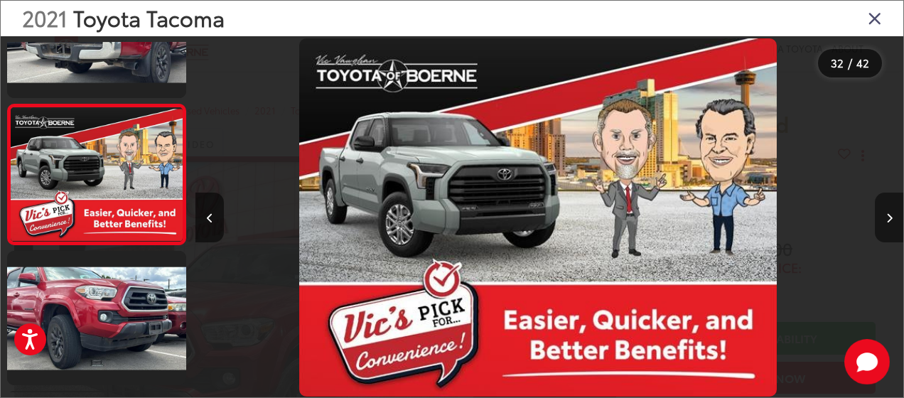
click at [887, 212] on button "Next image" at bounding box center [888, 217] width 28 height 50
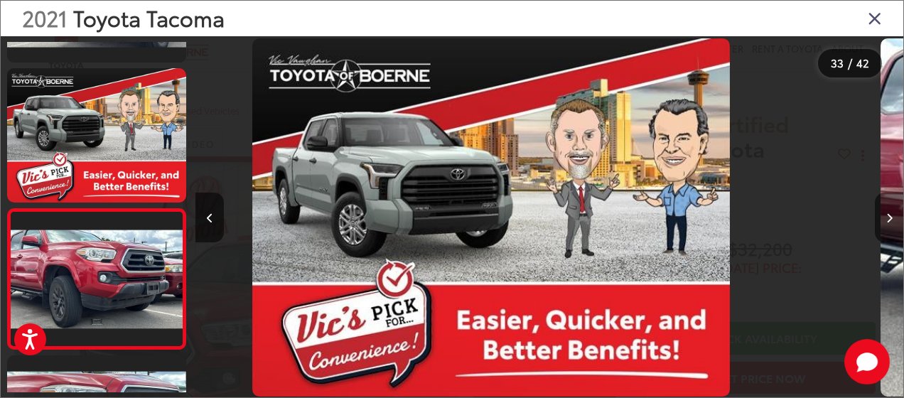
scroll to position [4400, 0]
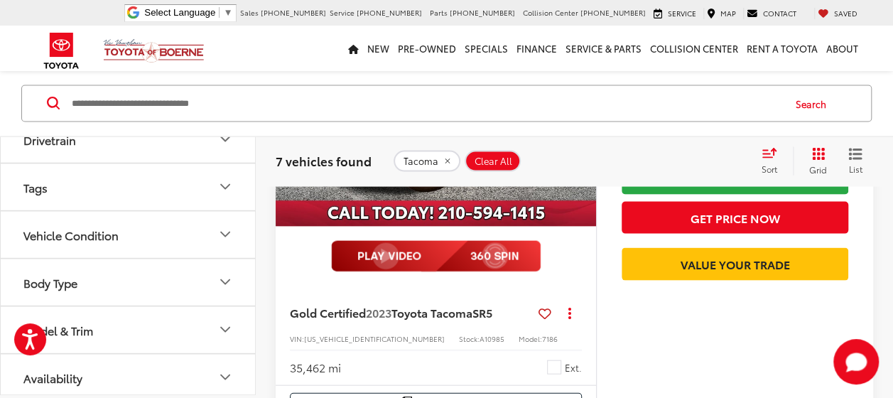
scroll to position [1421, 0]
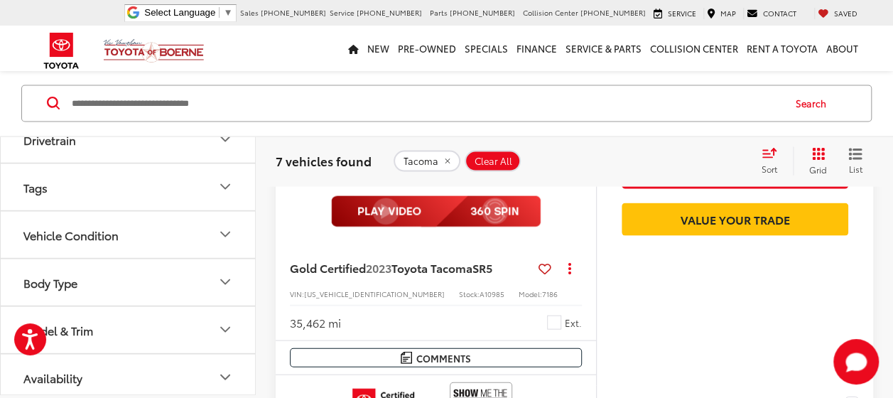
click at [227, 327] on icon "Model & Trim" at bounding box center [225, 328] width 17 height 17
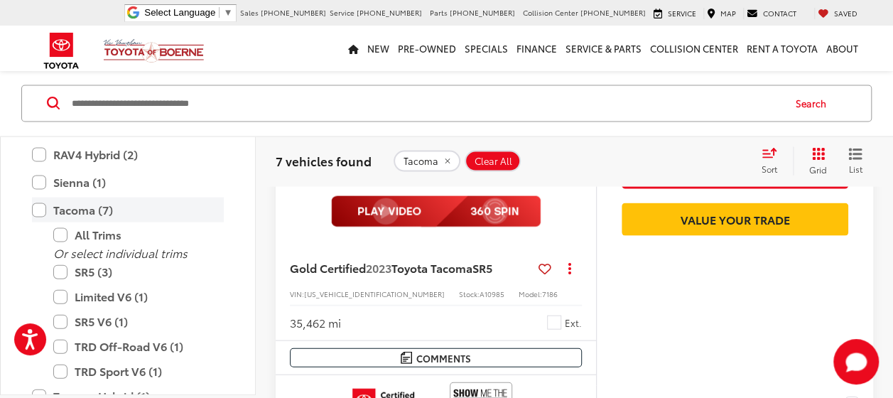
click at [41, 201] on label "Tacoma (7)" at bounding box center [128, 209] width 192 height 25
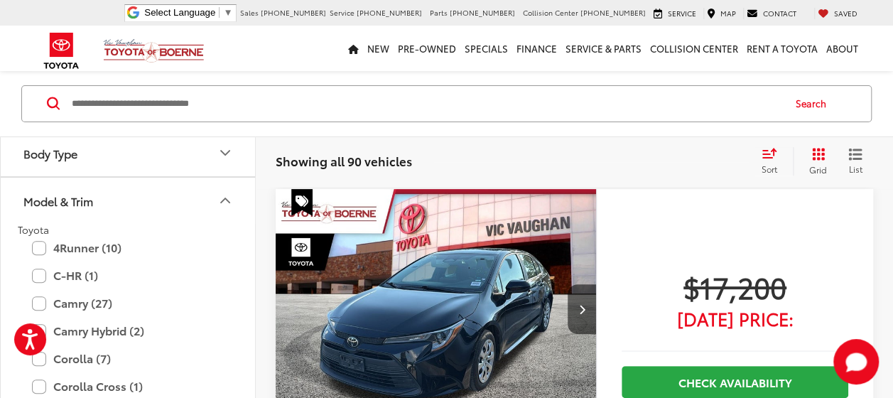
scroll to position [554, 0]
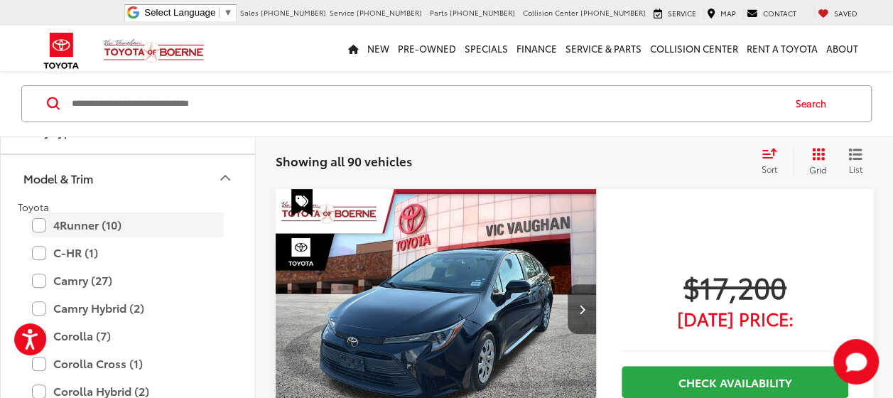
click at [38, 213] on label "4Runner (10)" at bounding box center [128, 224] width 192 height 25
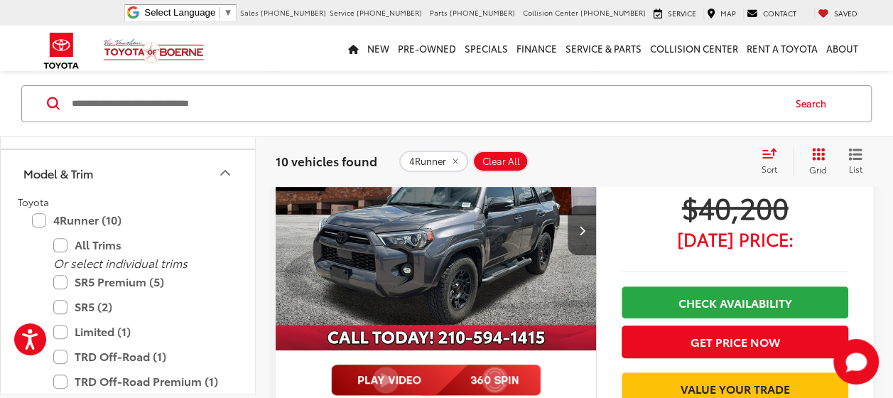
scroll to position [2881, 0]
